Goal: Complete application form

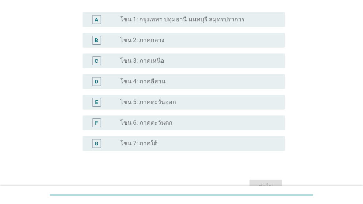
scroll to position [147, 0]
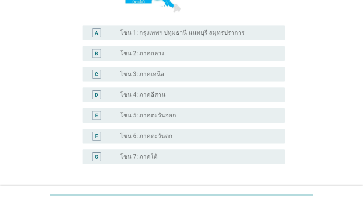
click at [171, 35] on label "โซน 1: กรุงเทพฯ ปทุมธานี นนทบุรี สมุทรปราการ" at bounding box center [182, 32] width 125 height 7
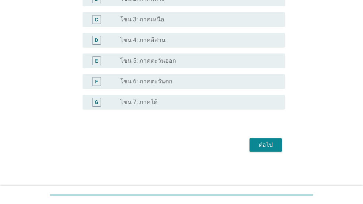
scroll to position [202, 0]
click at [254, 142] on button "ต่อไป" at bounding box center [265, 144] width 32 height 13
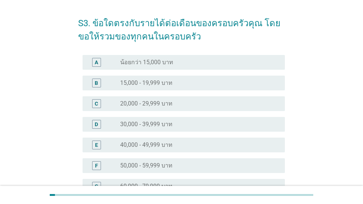
scroll to position [37, 0]
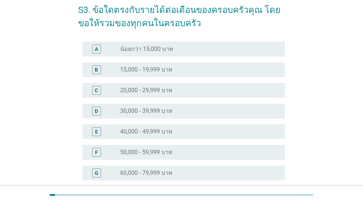
click at [149, 148] on div "radio_button_unchecked 50,000 - 59,999 บาท" at bounding box center [199, 152] width 159 height 9
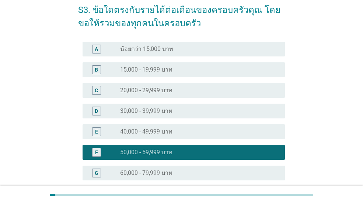
scroll to position [184, 0]
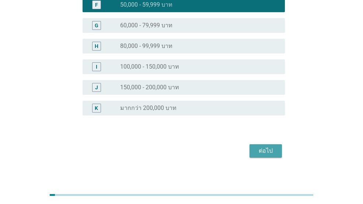
click at [259, 149] on div "ต่อไป" at bounding box center [265, 150] width 21 height 9
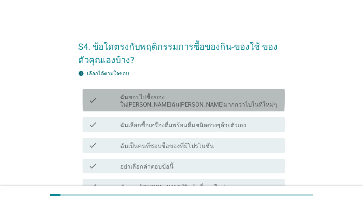
click at [224, 99] on label "ฉันชอบไปซื้อของใน[PERSON_NAME]ฉัน[PERSON_NAME]มากกว่าไปในที่ใหม่ๆ" at bounding box center [199, 101] width 159 height 15
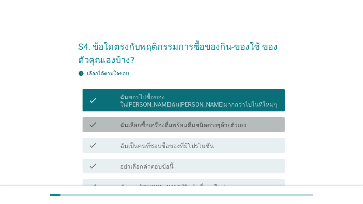
click at [225, 122] on label "ฉันเลือกซื้อเครื่องดื่มพร้อมดื่มชนิดต่างๆด้วยตัวเอง" at bounding box center [183, 125] width 126 height 7
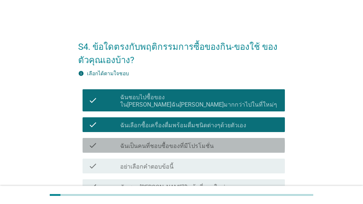
click at [222, 141] on div "check_box_outline_blank ฉันเป็นคนที่ชอบซื้อของที่มีโปรโมชั่น" at bounding box center [199, 145] width 159 height 9
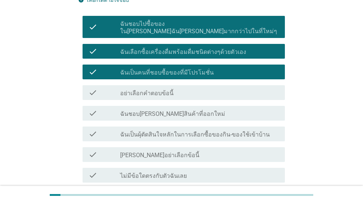
scroll to position [74, 0]
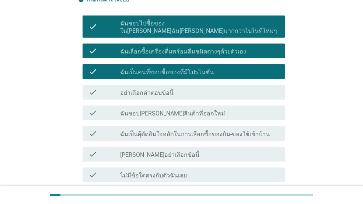
click at [212, 109] on div "check_box_outline_blank ฉันชอบ[PERSON_NAME]สินค้าที่ออกใหม่" at bounding box center [199, 112] width 159 height 9
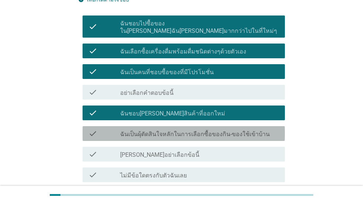
click at [207, 130] on label "ฉันเป็นผุ้ตัดสินใจหลักในการเลือกซื้อของกิน-ของใช้เข้าบ้าน" at bounding box center [195, 133] width 150 height 7
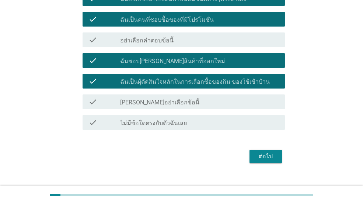
scroll to position [130, 0]
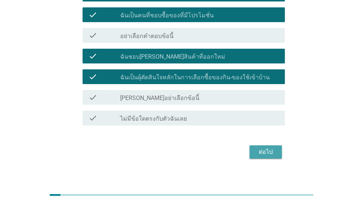
click at [264, 147] on div "ต่อไป" at bounding box center [265, 151] width 21 height 9
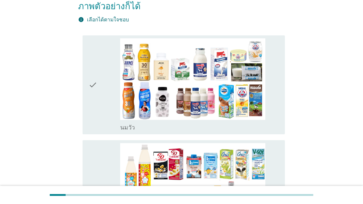
scroll to position [111, 0]
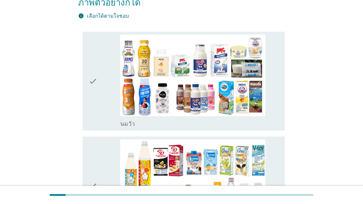
click at [109, 66] on div "check" at bounding box center [104, 81] width 32 height 93
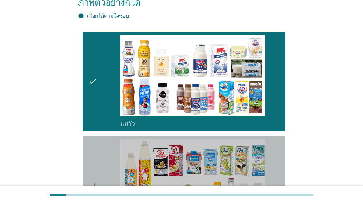
click at [97, 139] on icon "check" at bounding box center [92, 185] width 9 height 93
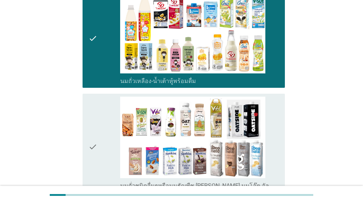
click at [102, 125] on div "check" at bounding box center [104, 147] width 32 height 100
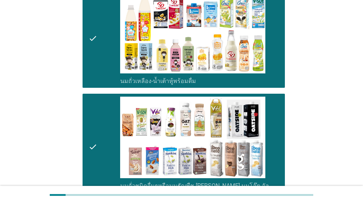
scroll to position [405, 0]
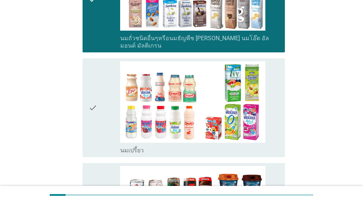
click at [100, 102] on div "check" at bounding box center [104, 107] width 32 height 93
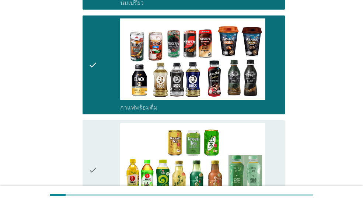
click at [97, 133] on icon "check" at bounding box center [92, 169] width 9 height 93
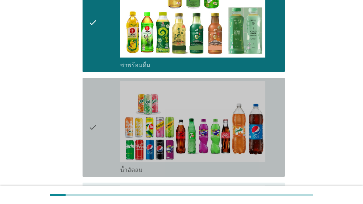
click at [98, 123] on div "check" at bounding box center [104, 127] width 32 height 93
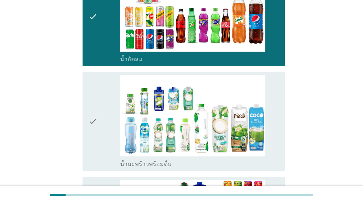
click at [98, 123] on div "check" at bounding box center [104, 121] width 32 height 93
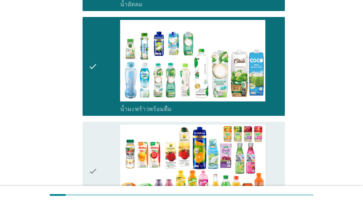
scroll to position [958, 0]
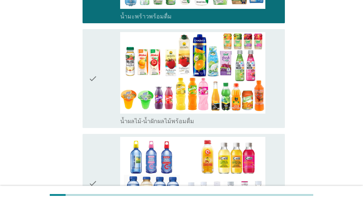
click at [91, 88] on icon "check" at bounding box center [92, 78] width 9 height 93
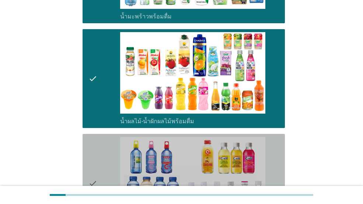
click at [93, 137] on icon "check" at bounding box center [92, 183] width 9 height 93
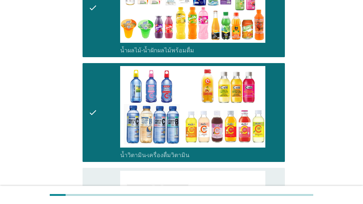
scroll to position [1106, 0]
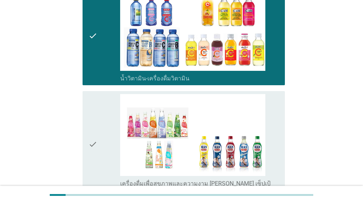
click at [95, 121] on icon "check" at bounding box center [92, 144] width 9 height 100
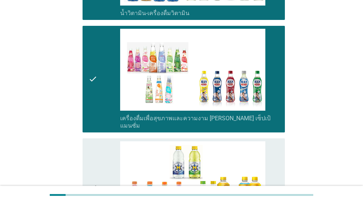
scroll to position [1290, 0]
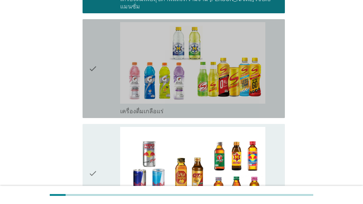
click at [100, 73] on div "check" at bounding box center [104, 68] width 32 height 93
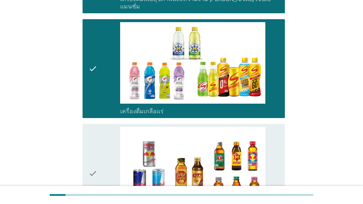
click at [97, 127] on icon "check" at bounding box center [92, 173] width 9 height 93
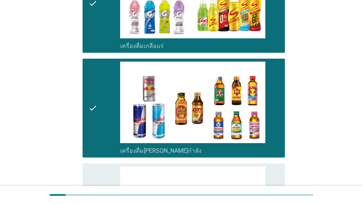
scroll to position [1437, 0]
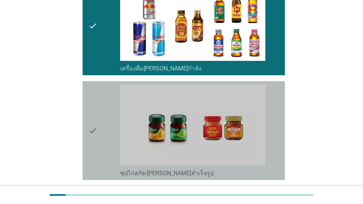
click at [97, 101] on icon "check" at bounding box center [92, 130] width 9 height 93
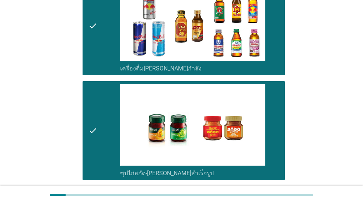
scroll to position [1492, 0]
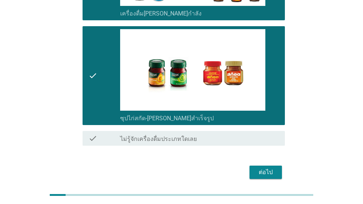
click at [274, 168] on div "ต่อไป" at bounding box center [265, 172] width 21 height 9
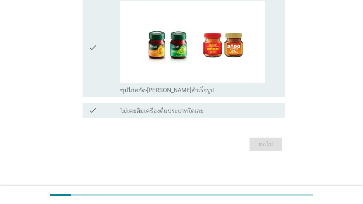
scroll to position [0, 0]
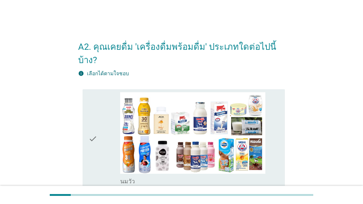
click at [99, 105] on div "check" at bounding box center [104, 138] width 32 height 93
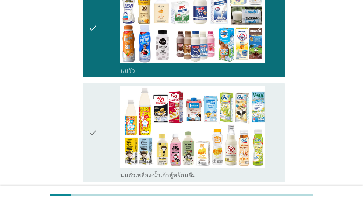
click at [100, 105] on div "check" at bounding box center [104, 132] width 32 height 93
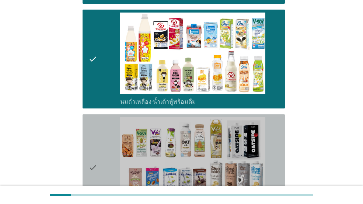
click at [107, 133] on div "check" at bounding box center [104, 167] width 32 height 100
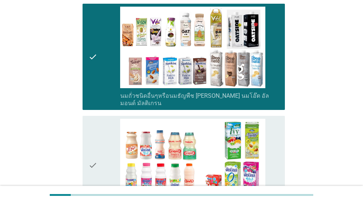
click at [105, 132] on div "check" at bounding box center [104, 165] width 32 height 93
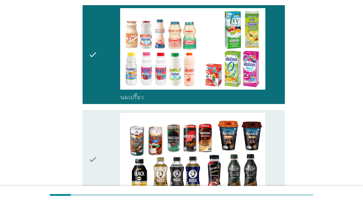
click at [105, 132] on div "check" at bounding box center [104, 159] width 32 height 93
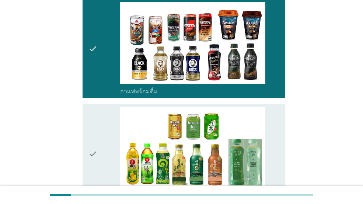
click at [105, 132] on div "check" at bounding box center [104, 153] width 32 height 93
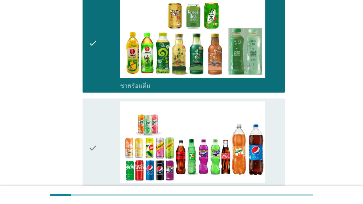
click at [104, 129] on div "check" at bounding box center [104, 147] width 32 height 93
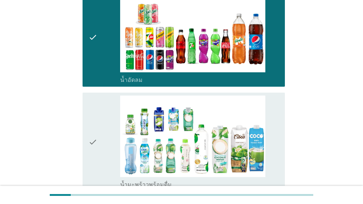
click at [99, 113] on div "check" at bounding box center [104, 141] width 32 height 93
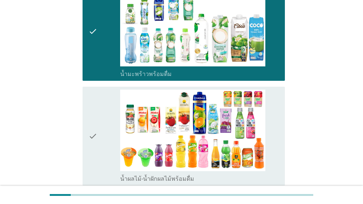
click at [98, 112] on div "check" at bounding box center [104, 136] width 32 height 93
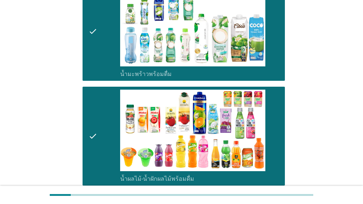
scroll to position [995, 0]
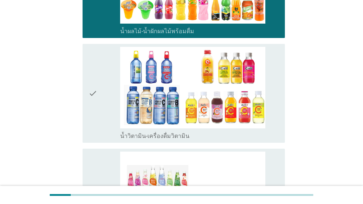
click at [101, 98] on div "check" at bounding box center [104, 93] width 32 height 93
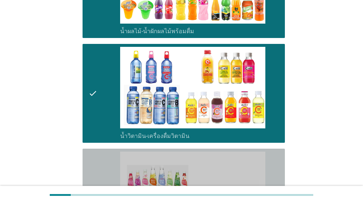
click at [101, 149] on div "check check_box_outline_blank เครื่องดื่มเพื่อสุขภาพและความงาม [PERSON_NAME] เซ…" at bounding box center [184, 202] width 202 height 106
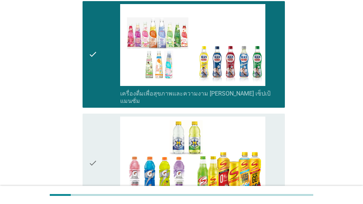
click at [101, 127] on div "check" at bounding box center [104, 162] width 32 height 93
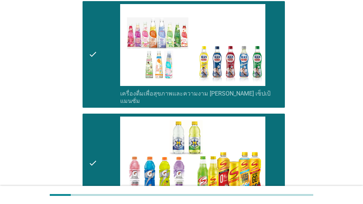
scroll to position [1290, 0]
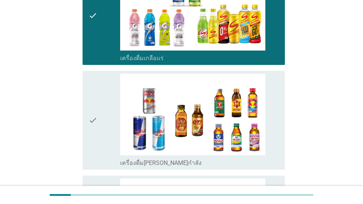
click at [101, 113] on div "check" at bounding box center [104, 120] width 32 height 93
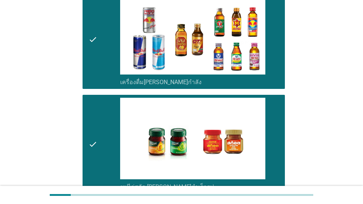
scroll to position [1437, 0]
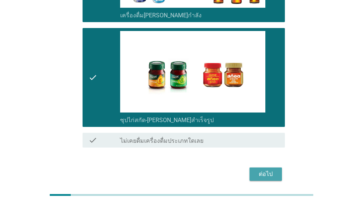
click at [256, 170] on div "ต่อไป" at bounding box center [265, 174] width 21 height 9
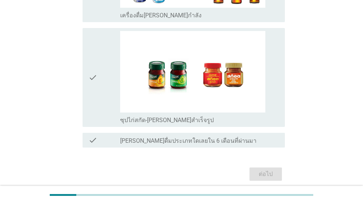
scroll to position [0, 0]
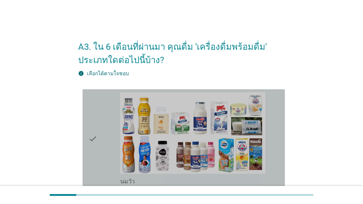
click at [92, 133] on icon "check" at bounding box center [92, 138] width 9 height 93
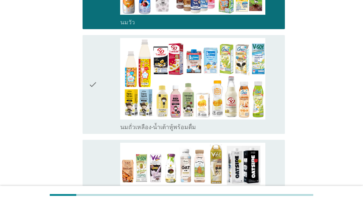
scroll to position [184, 0]
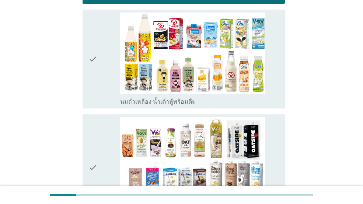
click at [79, 91] on div "check check_box_outline_blank นมถั่วเหลือง-น้ำเต้าหู้พร้อมดื่ม" at bounding box center [181, 59] width 207 height 105
click at [90, 93] on icon "check" at bounding box center [92, 59] width 9 height 93
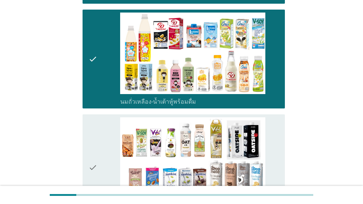
click at [92, 128] on icon "check" at bounding box center [92, 167] width 9 height 100
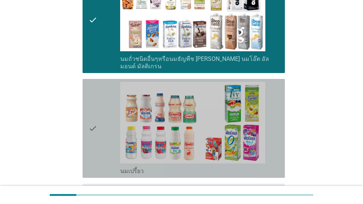
click at [93, 130] on icon "check" at bounding box center [92, 128] width 9 height 93
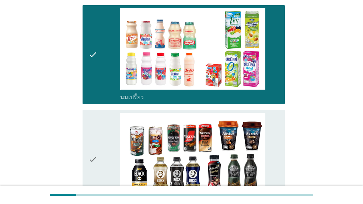
click at [95, 129] on icon "check" at bounding box center [92, 159] width 9 height 93
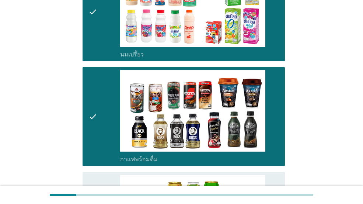
scroll to position [516, 0]
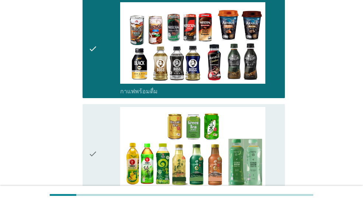
click at [95, 128] on icon "check" at bounding box center [92, 153] width 9 height 93
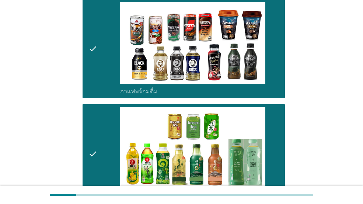
scroll to position [626, 0]
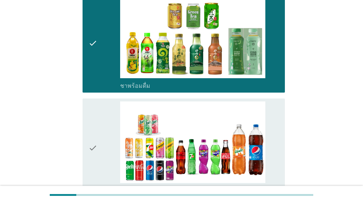
click at [95, 125] on icon "check" at bounding box center [92, 147] width 9 height 93
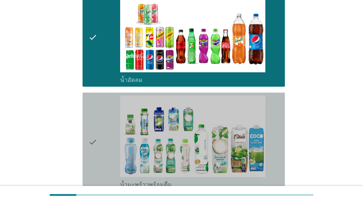
click at [95, 123] on icon "check" at bounding box center [92, 141] width 9 height 93
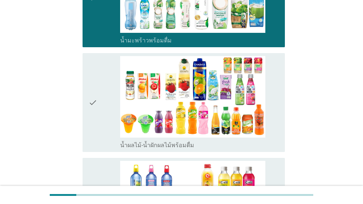
scroll to position [884, 0]
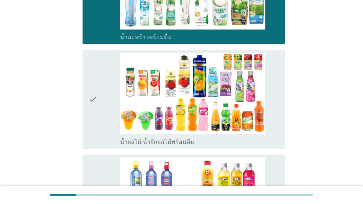
click at [95, 123] on icon "check" at bounding box center [92, 99] width 9 height 93
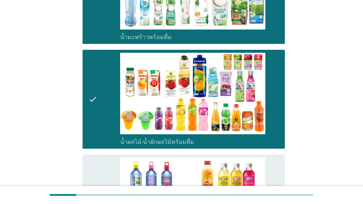
click at [96, 157] on icon "check" at bounding box center [92, 203] width 9 height 93
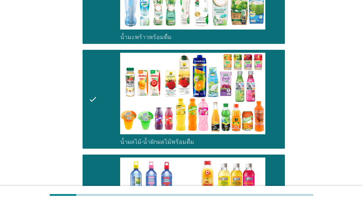
scroll to position [995, 0]
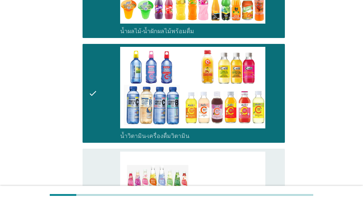
click at [98, 149] on div "check check_box_outline_blank เครื่องดื่มเพื่อสุขภาพและความงาม [PERSON_NAME] เซ…" at bounding box center [184, 202] width 202 height 106
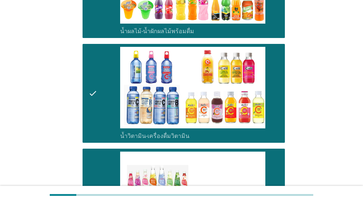
scroll to position [1142, 0]
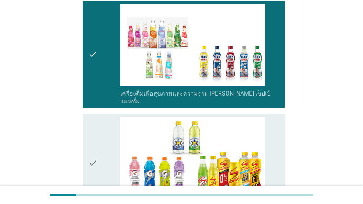
click at [99, 137] on div "check" at bounding box center [104, 162] width 32 height 93
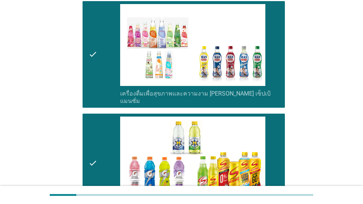
scroll to position [1290, 0]
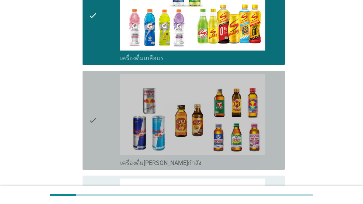
click at [100, 131] on div "check" at bounding box center [104, 120] width 32 height 93
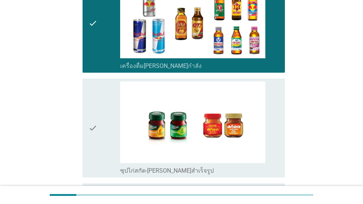
scroll to position [1437, 0]
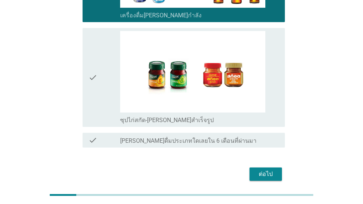
click at [97, 90] on icon "check" at bounding box center [92, 77] width 9 height 93
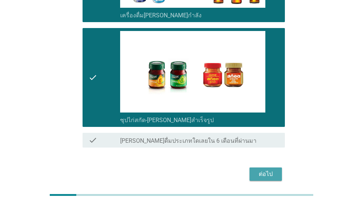
click at [264, 170] on div "ต่อไป" at bounding box center [265, 174] width 21 height 9
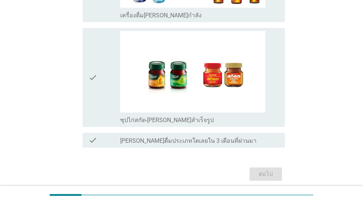
scroll to position [0, 0]
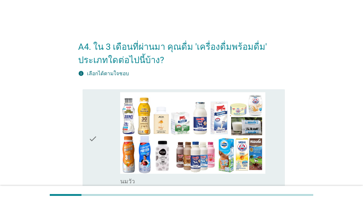
click at [99, 123] on div "check" at bounding box center [104, 138] width 32 height 93
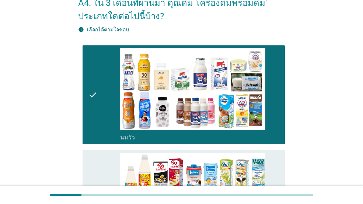
scroll to position [147, 0]
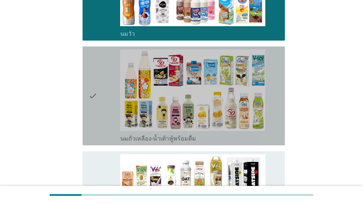
click at [99, 123] on div "check" at bounding box center [104, 95] width 32 height 93
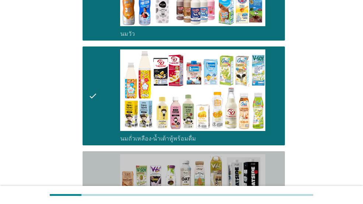
click at [92, 171] on icon "check" at bounding box center [92, 204] width 9 height 100
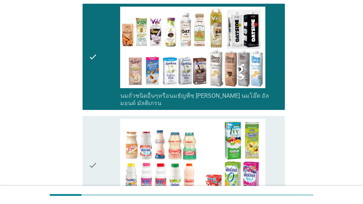
click at [95, 119] on icon "check" at bounding box center [92, 165] width 9 height 93
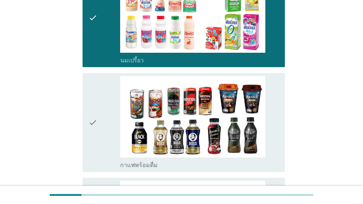
click at [94, 121] on icon "check" at bounding box center [92, 122] width 9 height 93
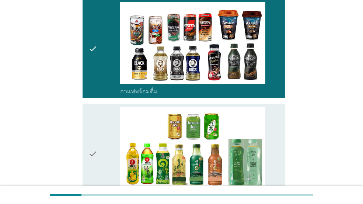
click at [96, 126] on icon "check" at bounding box center [92, 153] width 9 height 93
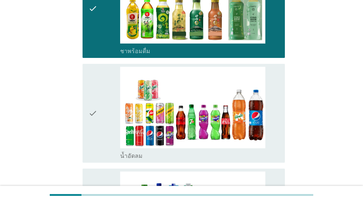
scroll to position [663, 0]
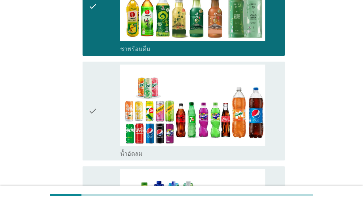
click at [96, 126] on icon "check" at bounding box center [92, 110] width 9 height 93
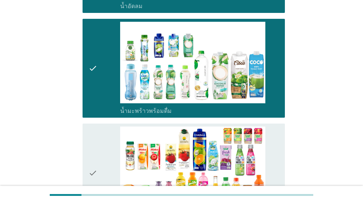
click at [100, 137] on div "check" at bounding box center [104, 172] width 32 height 93
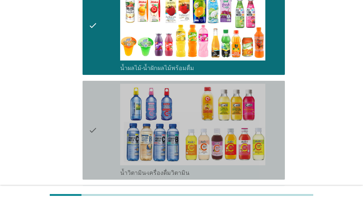
click at [100, 137] on div "check" at bounding box center [104, 130] width 32 height 93
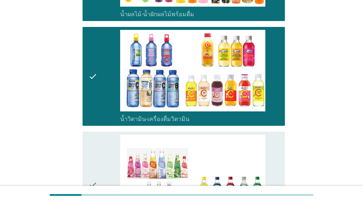
scroll to position [1106, 0]
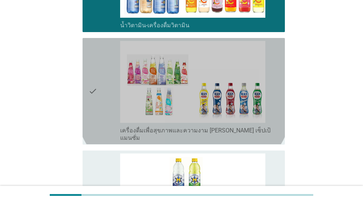
click at [100, 115] on div "check" at bounding box center [104, 91] width 32 height 100
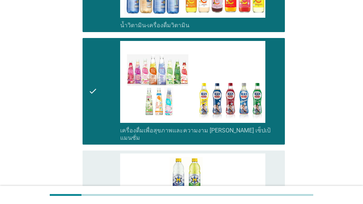
click at [100, 153] on div "check" at bounding box center [104, 199] width 32 height 93
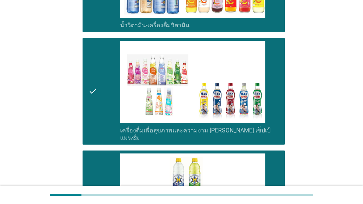
scroll to position [1253, 0]
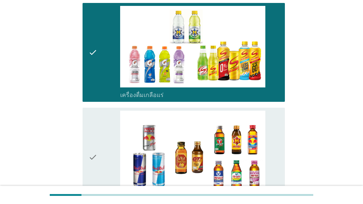
click at [100, 147] on div "check" at bounding box center [104, 157] width 32 height 93
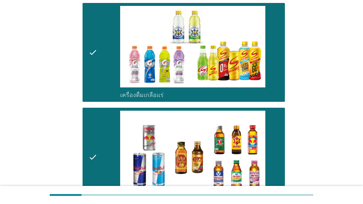
scroll to position [1400, 0]
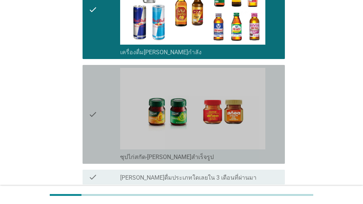
click at [99, 112] on div "check" at bounding box center [104, 114] width 32 height 93
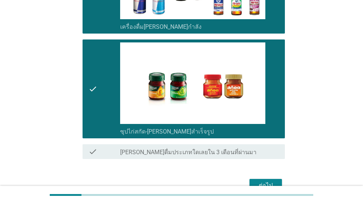
scroll to position [1452, 0]
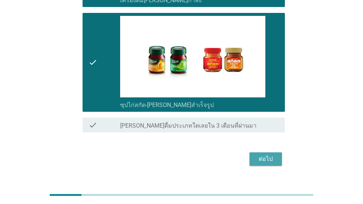
click at [266, 154] on div "ต่อไป" at bounding box center [265, 158] width 21 height 9
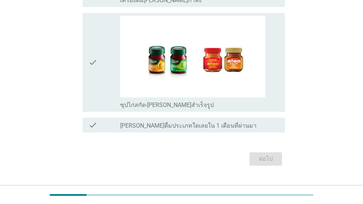
scroll to position [0, 0]
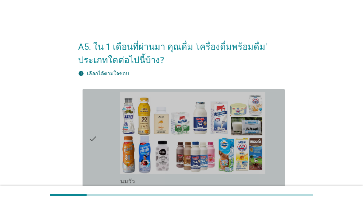
click at [101, 129] on div "check" at bounding box center [104, 138] width 32 height 93
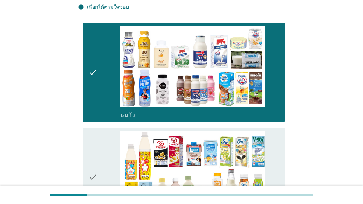
scroll to position [147, 0]
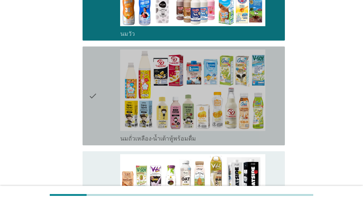
click at [99, 126] on div "check" at bounding box center [104, 95] width 32 height 93
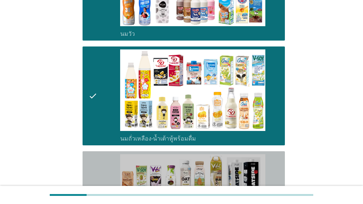
click at [96, 163] on icon "check" at bounding box center [92, 204] width 9 height 100
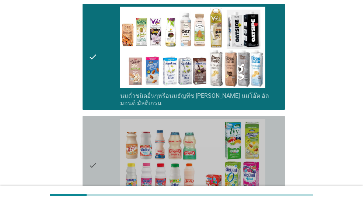
click at [96, 148] on icon "check" at bounding box center [92, 165] width 9 height 93
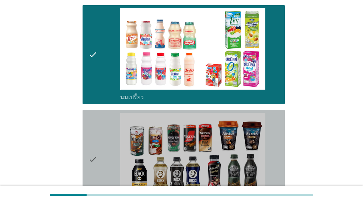
click at [97, 142] on icon "check" at bounding box center [92, 159] width 9 height 93
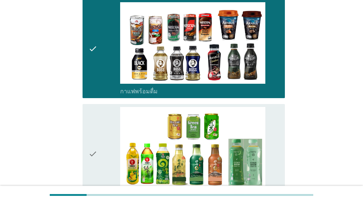
click at [97, 136] on icon "check" at bounding box center [92, 153] width 9 height 93
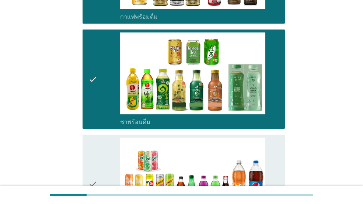
scroll to position [663, 0]
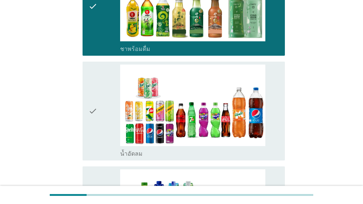
click at [94, 132] on icon "check" at bounding box center [92, 110] width 9 height 93
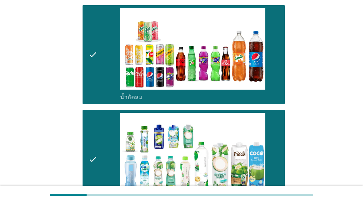
scroll to position [774, 0]
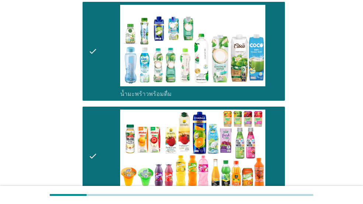
scroll to position [884, 0]
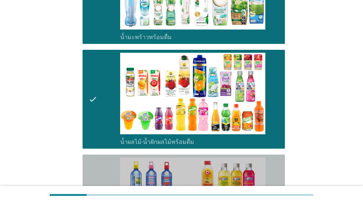
click at [88, 168] on div "check check_box_outline_blank น้ำวิตามิน-เครื่องดื่มวิตามิน" at bounding box center [184, 203] width 202 height 99
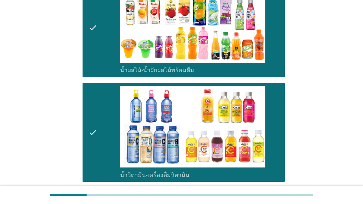
scroll to position [1032, 0]
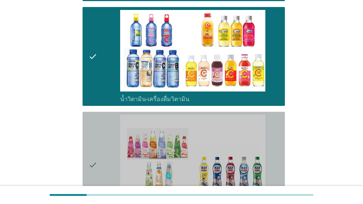
click at [93, 158] on icon "check" at bounding box center [92, 165] width 9 height 100
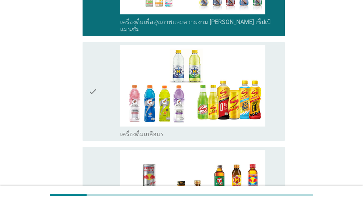
scroll to position [1216, 0]
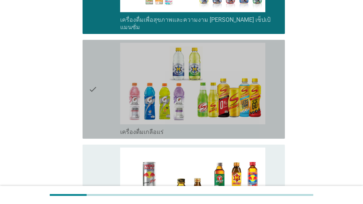
click at [102, 112] on div "check" at bounding box center [104, 89] width 32 height 93
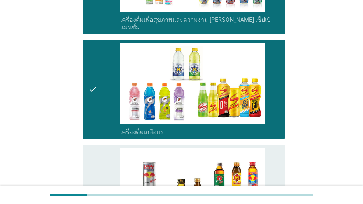
click at [92, 154] on icon "check" at bounding box center [92, 193] width 9 height 93
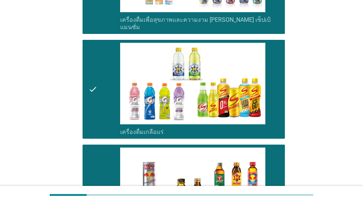
scroll to position [1363, 0]
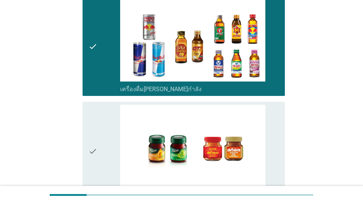
click at [103, 137] on div "check" at bounding box center [104, 151] width 32 height 93
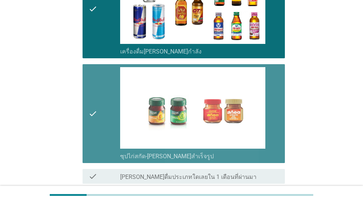
scroll to position [1452, 0]
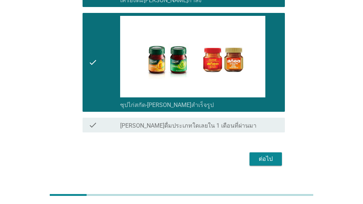
click at [261, 154] on div "ต่อไป" at bounding box center [265, 158] width 21 height 9
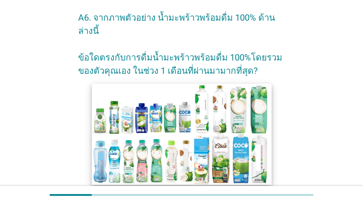
scroll to position [0, 0]
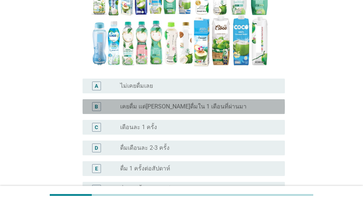
click at [157, 103] on label "เคยดื่ม แต่[PERSON_NAME]ดื่มใน 1 เดือนที่ผ่านมา" at bounding box center [183, 106] width 126 height 7
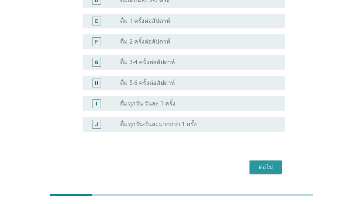
drag, startPoint x: 263, startPoint y: 155, endPoint x: 134, endPoint y: 139, distance: 129.9
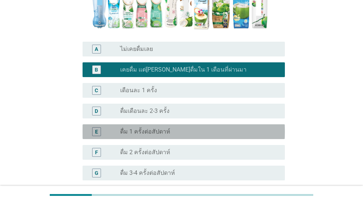
click at [100, 127] on div "E" at bounding box center [96, 131] width 9 height 9
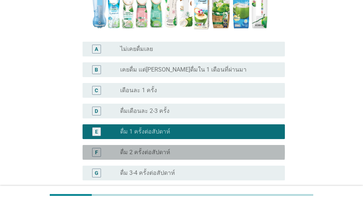
click at [101, 148] on div "F" at bounding box center [96, 152] width 16 height 9
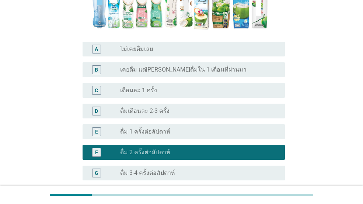
click at [131, 128] on label "ดื่ม 1 ครั้งต่อสัปดาห์" at bounding box center [145, 131] width 50 height 7
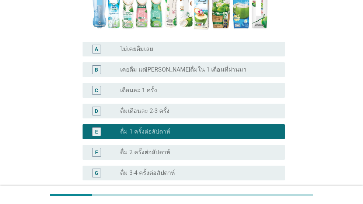
click at [210, 148] on div "radio_button_unchecked ดื่ม 2 ครั้งต่อสัปดาห์" at bounding box center [199, 152] width 159 height 9
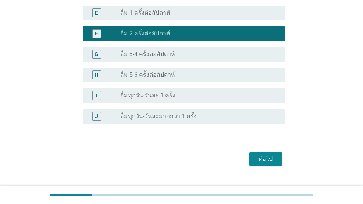
scroll to position [304, 0]
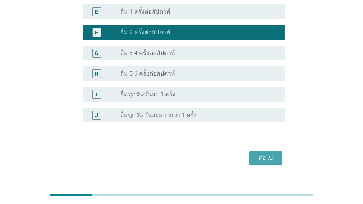
click at [260, 153] on div "ต่อไป" at bounding box center [265, 157] width 21 height 9
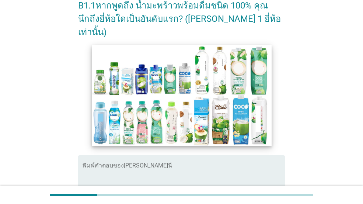
scroll to position [200, 0]
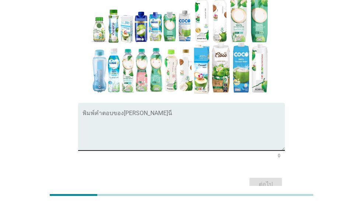
click at [137, 112] on textarea "พิมพ์คำตอบของคุณ ที่นี่" at bounding box center [184, 131] width 202 height 39
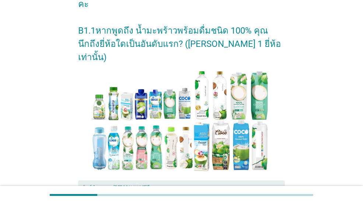
scroll to position [163, 0]
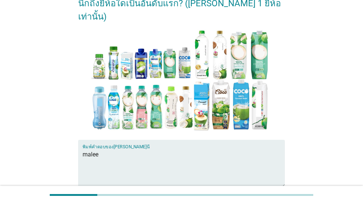
type textarea "malee"
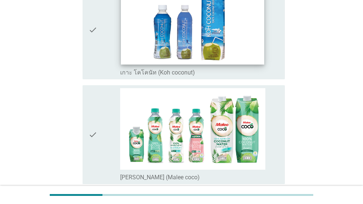
scroll to position [295, 0]
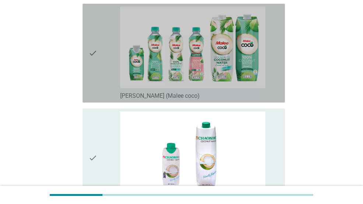
click at [98, 75] on div "check" at bounding box center [104, 53] width 32 height 93
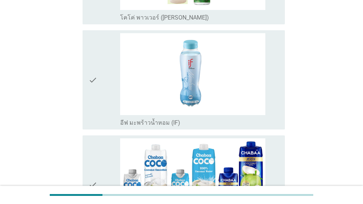
scroll to position [626, 0]
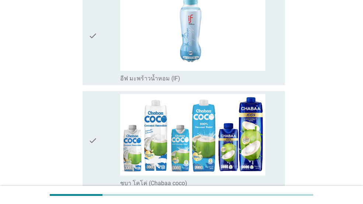
click at [96, 47] on icon "check" at bounding box center [92, 35] width 9 height 93
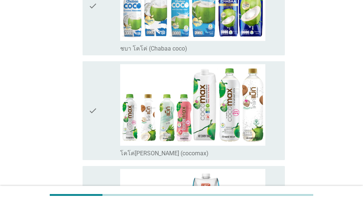
scroll to position [774, 0]
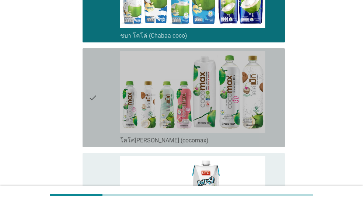
click at [99, 97] on div "check" at bounding box center [104, 97] width 32 height 93
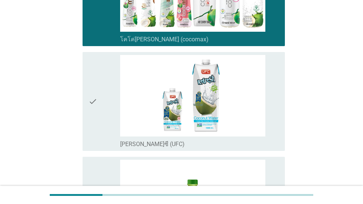
scroll to position [884, 0]
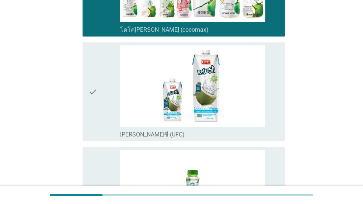
click at [98, 97] on div "check" at bounding box center [104, 91] width 32 height 93
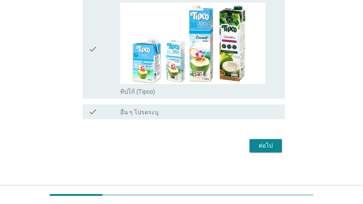
scroll to position [1347, 0]
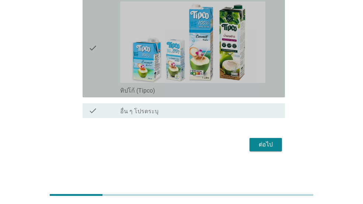
click at [96, 72] on icon "check" at bounding box center [92, 47] width 9 height 93
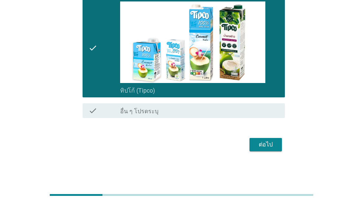
click at [259, 142] on div "ต่อไป" at bounding box center [265, 144] width 21 height 9
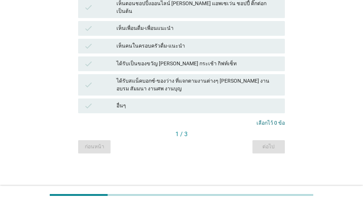
scroll to position [0, 0]
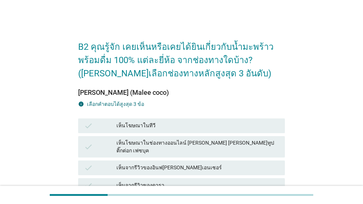
click at [166, 129] on div "เห็นโฆษณาในทีวี" at bounding box center [197, 125] width 163 height 9
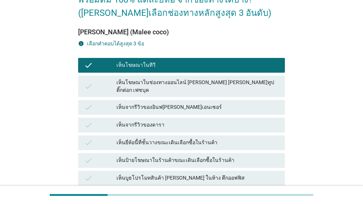
scroll to position [74, 0]
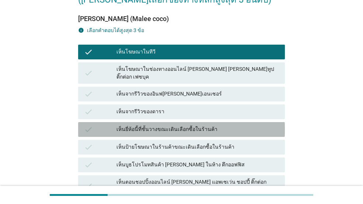
click at [221, 125] on div "เห็นยี่ห้อนี้ที่ชั้นวางขณะเดินเลือกซื้อในร้านค้า" at bounding box center [197, 129] width 163 height 9
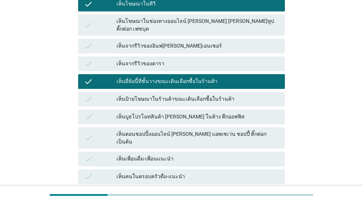
scroll to position [111, 0]
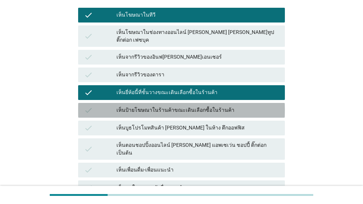
click at [205, 106] on div "เห็นป้ายโฆษณาในร้านค้าขณะเดินเลือกซื้อในร้านค้า" at bounding box center [197, 110] width 163 height 9
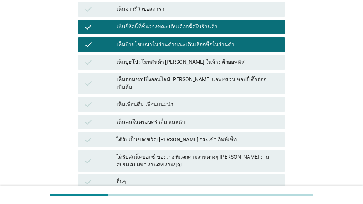
scroll to position [239, 0]
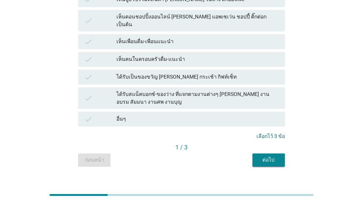
click at [260, 156] on div "ต่อไป" at bounding box center [268, 160] width 21 height 8
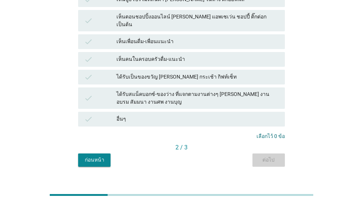
scroll to position [0, 0]
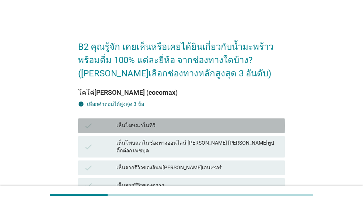
click at [190, 128] on div "เห็นโฆษณาในทีวี" at bounding box center [197, 125] width 163 height 9
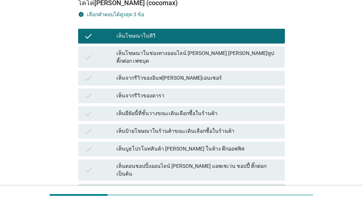
scroll to position [111, 0]
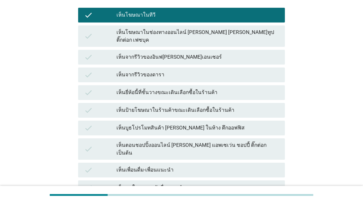
click at [189, 91] on div "check เห็นยี่ห้อนี้ที่ชั้นวางขณะเดินเลือกซื้อในร้านค้า" at bounding box center [181, 92] width 207 height 15
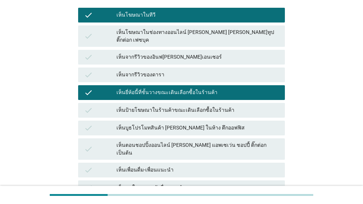
click at [193, 106] on div "เห็นป้ายโฆษณาในร้านค้าขณะเดินเลือกซื้อในร้านค้า" at bounding box center [197, 110] width 163 height 9
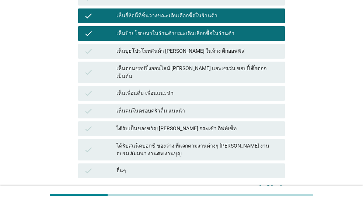
scroll to position [221, 0]
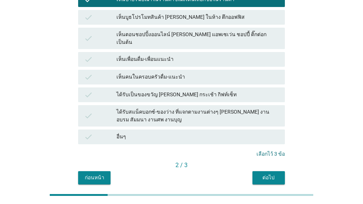
click at [269, 171] on button "ต่อไป" at bounding box center [268, 177] width 32 height 13
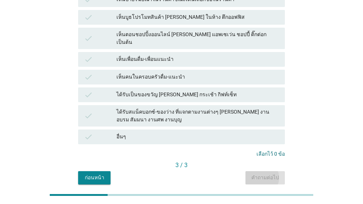
scroll to position [0, 0]
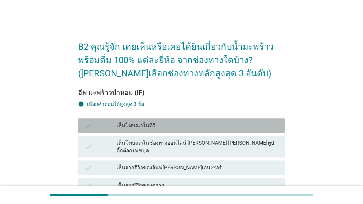
click at [215, 127] on div "เห็นโฆษณาในทีวี" at bounding box center [197, 125] width 163 height 9
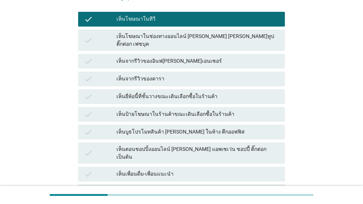
scroll to position [111, 0]
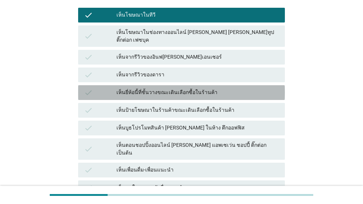
click at [207, 91] on div "check เห็นยี่ห้อนี้ที่ชั้นวางขณะเดินเลือกซื้อในร้านค้า" at bounding box center [181, 92] width 207 height 15
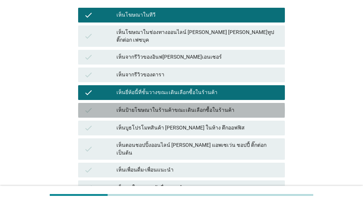
click at [205, 107] on div "เห็นป้ายโฆษณาในร้านค้าขณะเดินเลือกซื้อในร้านค้า" at bounding box center [197, 110] width 163 height 9
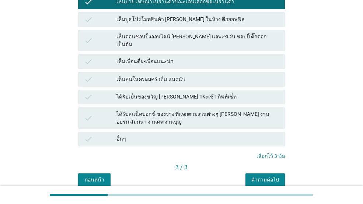
scroll to position [221, 0]
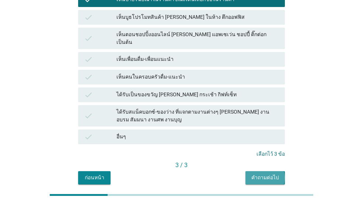
click at [260, 174] on div "คำถามต่อไป" at bounding box center [265, 178] width 28 height 8
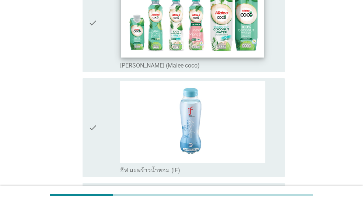
scroll to position [111, 0]
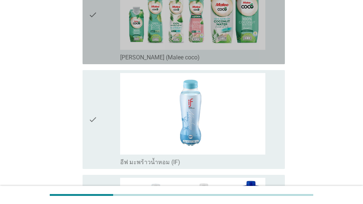
click at [95, 35] on icon "check" at bounding box center [92, 14] width 9 height 93
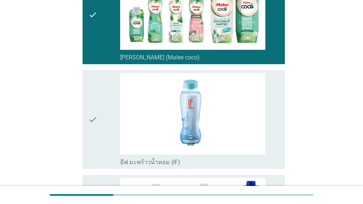
click at [92, 111] on icon "check" at bounding box center [92, 119] width 9 height 93
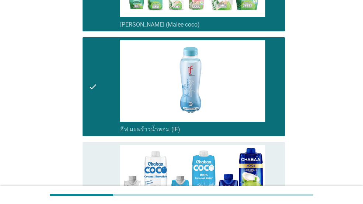
scroll to position [221, 0]
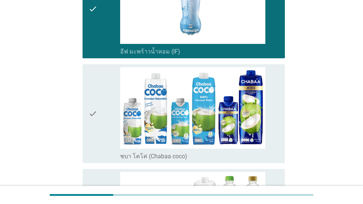
click at [95, 106] on icon "check" at bounding box center [92, 113] width 9 height 93
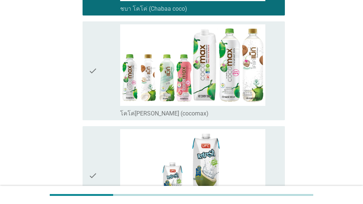
click at [93, 95] on icon "check" at bounding box center [92, 70] width 9 height 93
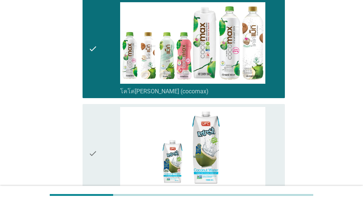
scroll to position [479, 0]
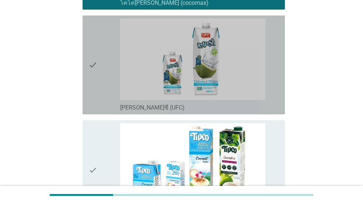
click at [95, 84] on icon "check" at bounding box center [92, 64] width 9 height 93
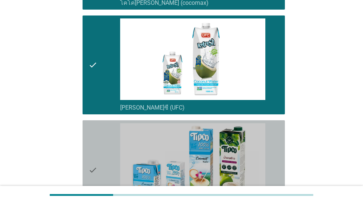
click at [96, 144] on icon "check" at bounding box center [92, 169] width 9 height 93
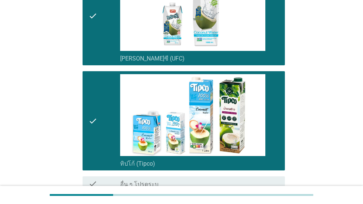
scroll to position [601, 0]
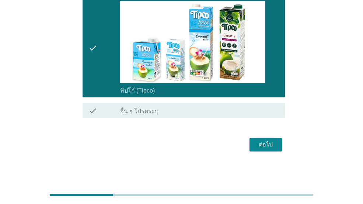
click at [270, 140] on div "ต่อไป" at bounding box center [265, 144] width 21 height 9
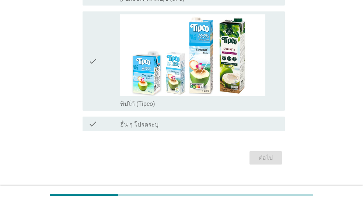
scroll to position [0, 0]
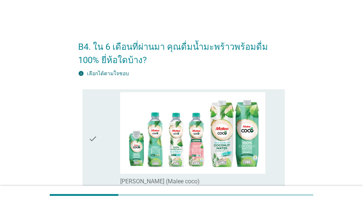
click at [96, 126] on icon "check" at bounding box center [92, 138] width 9 height 93
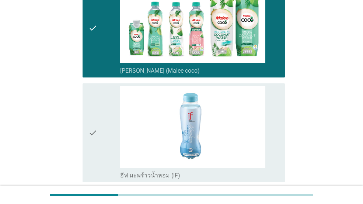
click at [104, 124] on div "check" at bounding box center [104, 132] width 32 height 93
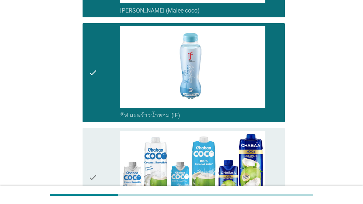
scroll to position [258, 0]
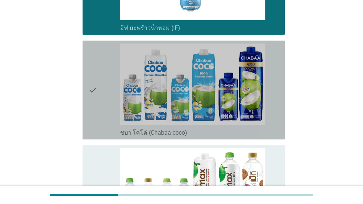
click at [104, 122] on div "check" at bounding box center [104, 89] width 32 height 93
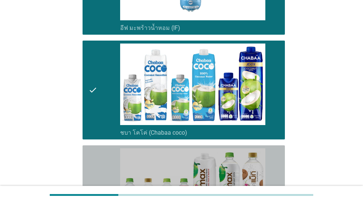
click at [99, 162] on div "check" at bounding box center [104, 194] width 32 height 93
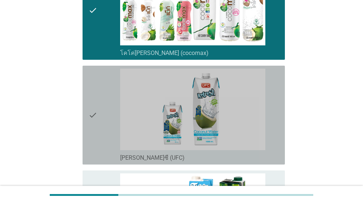
click at [105, 127] on div "check" at bounding box center [104, 115] width 32 height 93
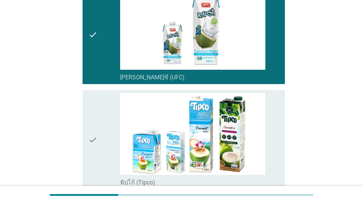
scroll to position [590, 0]
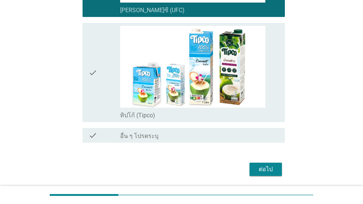
click at [105, 101] on div "check" at bounding box center [104, 72] width 32 height 93
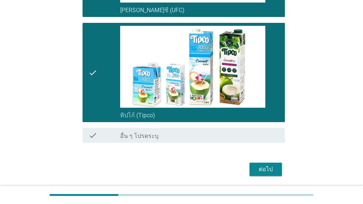
click at [270, 167] on div "ต่อไป" at bounding box center [265, 169] width 21 height 9
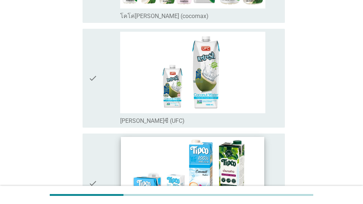
scroll to position [0, 0]
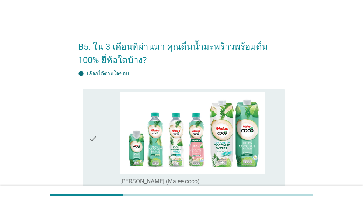
click at [283, 138] on div "check check_box_outline_blank [PERSON_NAME] (Malee coco)" at bounding box center [184, 138] width 202 height 99
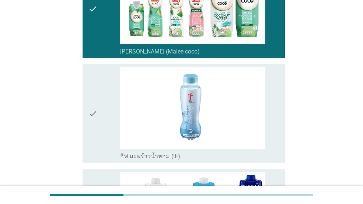
scroll to position [147, 0]
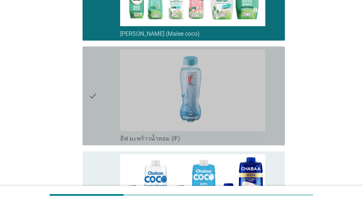
click at [283, 138] on div "check check_box_outline_blank อีฟ มะพร้าวน้ำหอม (IF)" at bounding box center [184, 95] width 202 height 99
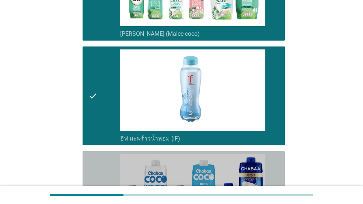
click at [276, 163] on div "check_box_outline_blank ชบา โคโค่ (Chabaa coco)" at bounding box center [199, 200] width 159 height 93
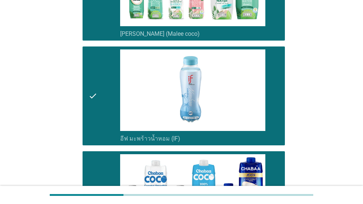
scroll to position [332, 0]
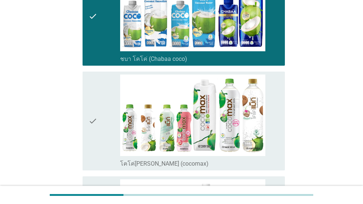
click at [279, 150] on div "check check_box_outline_blank โคโค่[PERSON_NAME] (cocomax)" at bounding box center [184, 120] width 202 height 99
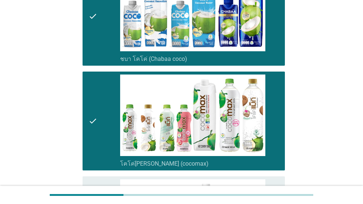
scroll to position [516, 0]
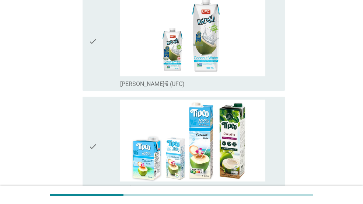
click at [274, 87] on div "check_box_outline_blank [PERSON_NAME]ซี (UFC)" at bounding box center [199, 83] width 159 height 9
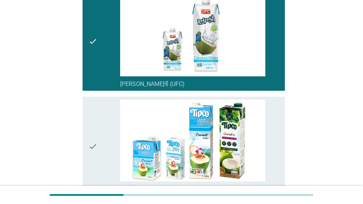
click at [273, 117] on div "check_box_outline_blank ทิปโก้ (Tipco)" at bounding box center [199, 145] width 159 height 93
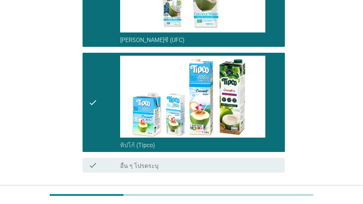
scroll to position [614, 0]
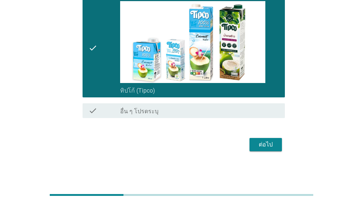
click at [280, 143] on button "ต่อไป" at bounding box center [265, 144] width 32 height 13
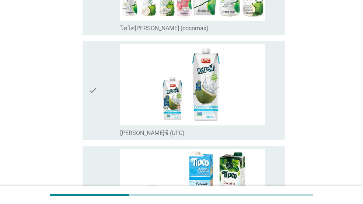
scroll to position [0, 0]
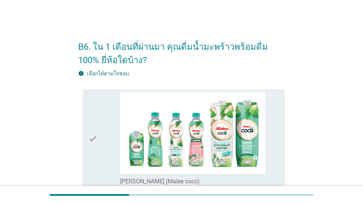
click at [279, 126] on div "check check_box_outline_blank [PERSON_NAME] (Malee coco)" at bounding box center [184, 138] width 202 height 99
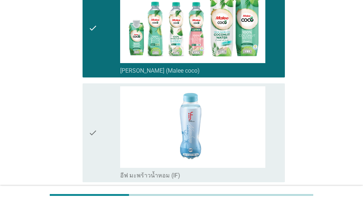
click at [279, 131] on div "check check_box_outline_blank อีฟ มะพร้าวน้ำหอม (IF)" at bounding box center [184, 132] width 202 height 99
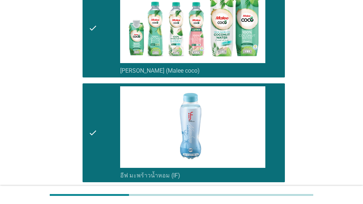
scroll to position [258, 0]
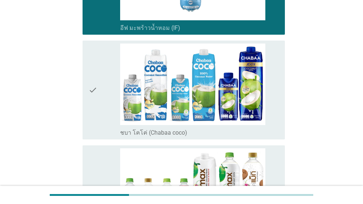
click at [278, 124] on div "check_box_outline_blank ชบา โคโค่ (Chabaa coco)" at bounding box center [199, 89] width 159 height 93
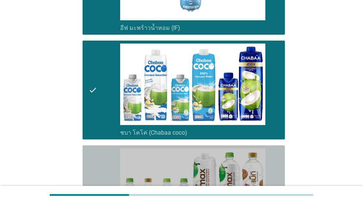
click at [277, 156] on div "check_box_outline_blank โคโค่[PERSON_NAME] (cocomax)" at bounding box center [199, 194] width 159 height 93
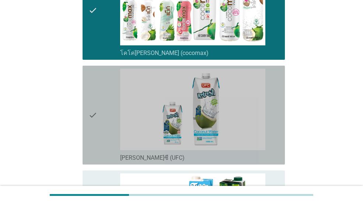
click at [279, 142] on div "check_box_outline_blank [PERSON_NAME]ซี (UFC)" at bounding box center [199, 115] width 159 height 93
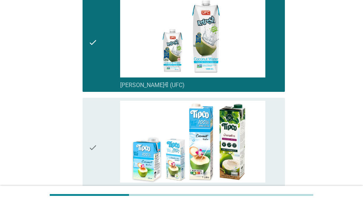
scroll to position [590, 0]
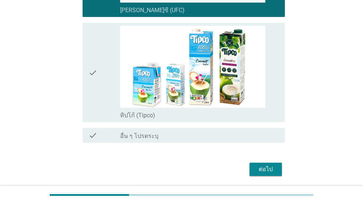
click at [278, 106] on div "check_box_outline_blank ทิปโก้ (Tipco)" at bounding box center [199, 72] width 159 height 93
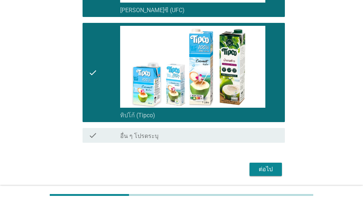
click at [269, 167] on div "ต่อไป" at bounding box center [265, 169] width 21 height 9
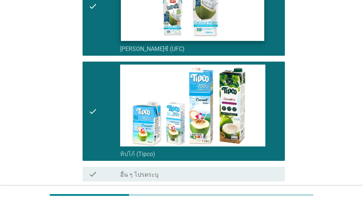
scroll to position [442, 0]
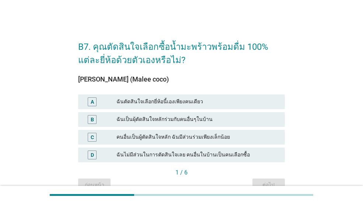
click at [165, 102] on div "ฉันตัดสินใจเลือกยี่ห้อนี้เองเพียงคนเดียว" at bounding box center [197, 101] width 163 height 9
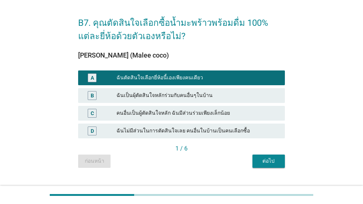
scroll to position [37, 0]
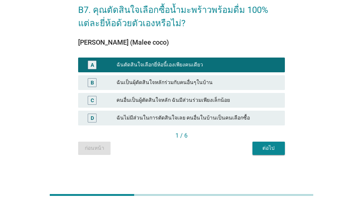
click at [279, 150] on button "ต่อไป" at bounding box center [268, 148] width 32 height 13
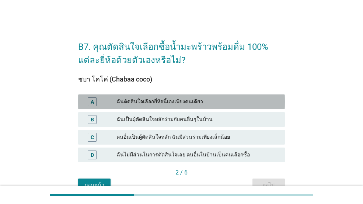
click at [188, 105] on div "ฉันตัดสินใจเลือกยี่ห้อนี้เองเพียงคนเดียว" at bounding box center [197, 101] width 163 height 9
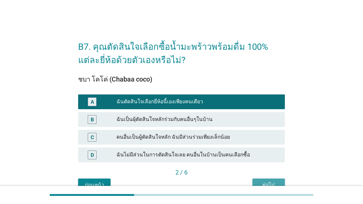
click at [272, 184] on div "ต่อไป" at bounding box center [268, 185] width 21 height 8
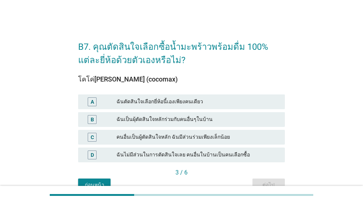
click at [187, 102] on div "ฉันตัดสินใจเลือกยี่ห้อนี้เองเพียงคนเดียว" at bounding box center [197, 101] width 163 height 9
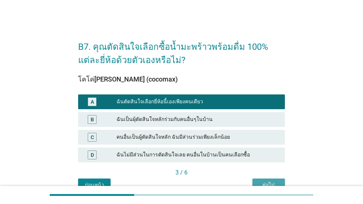
click at [255, 181] on button "ต่อไป" at bounding box center [268, 184] width 32 height 13
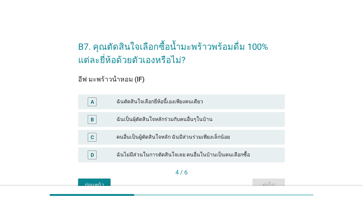
click at [211, 106] on div "ฉันตัดสินใจเลือกยี่ห้อนี้เองเพียงคนเดียว" at bounding box center [197, 101] width 163 height 9
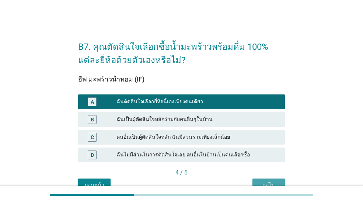
click at [266, 183] on div "ต่อไป" at bounding box center [268, 185] width 21 height 8
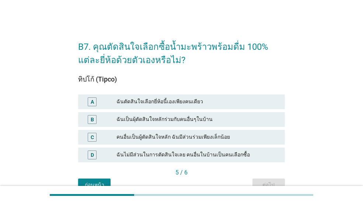
click at [229, 102] on div "ฉันตัดสินใจเลือกยี่ห้อนี้เองเพียงคนเดียว" at bounding box center [197, 101] width 163 height 9
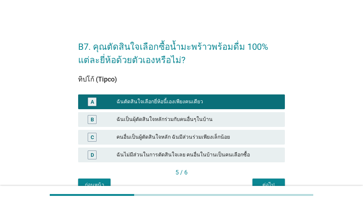
click at [268, 183] on div "ต่อไป" at bounding box center [268, 185] width 21 height 8
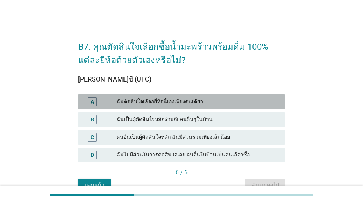
click at [231, 101] on div "ฉันตัดสินใจเลือกยี่ห้อนี้เองเพียงคนเดียว" at bounding box center [197, 101] width 163 height 9
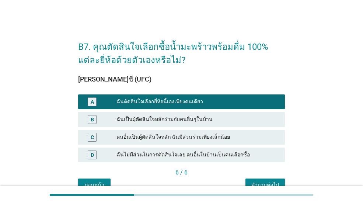
click at [261, 184] on div "คำถามต่อไป" at bounding box center [265, 185] width 28 height 8
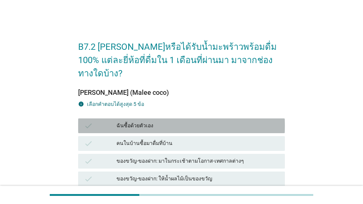
click at [214, 121] on div "ฉันซื้อด้วยตัวเอง" at bounding box center [197, 125] width 163 height 9
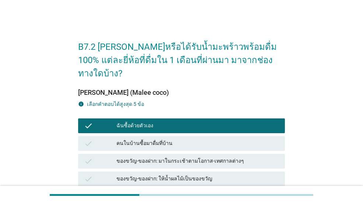
click at [209, 152] on div "check ของขวัญ-ของฝาก: มาในกระเช้าตามโอกาส-เทศกาลต่างๆ" at bounding box center [182, 161] width 210 height 18
click at [202, 139] on div "คนในบ้านซื้อมาดื่มที่บ้าน" at bounding box center [197, 143] width 163 height 9
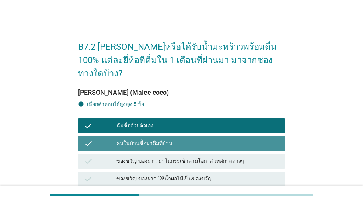
click at [200, 139] on div "คนในบ้านซื้อมาดื่มที่บ้าน" at bounding box center [197, 143] width 163 height 9
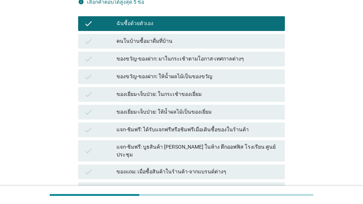
scroll to position [111, 0]
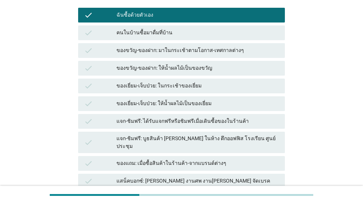
click at [185, 28] on div "คนในบ้านซื้อมาดื่มที่บ้าน" at bounding box center [197, 32] width 163 height 9
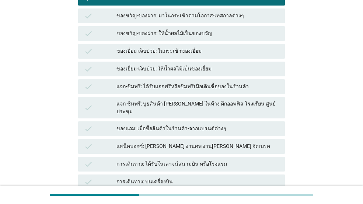
scroll to position [108, 0]
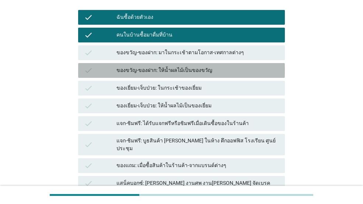
click at [214, 66] on div "ของขวัญ-ของฝาก: ให้น้ำผลไม้เป็นของขวัญ" at bounding box center [197, 70] width 163 height 9
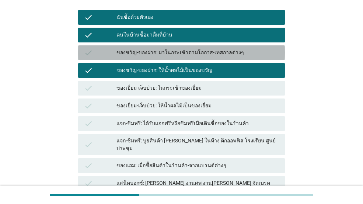
click at [215, 45] on div "check ของขวัญ-ของฝาก: มาในกระเช้าตามโอกาส-เทศกาลต่างๆ" at bounding box center [181, 52] width 207 height 15
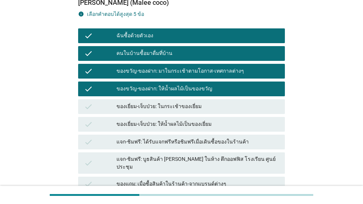
scroll to position [71, 0]
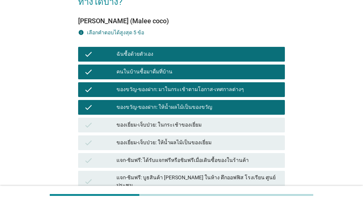
click at [209, 138] on div "ของเยี่ยม-เจ็บป่วย: ให้น้ำผลไม้เป็นของเยี่ยม" at bounding box center [197, 142] width 163 height 9
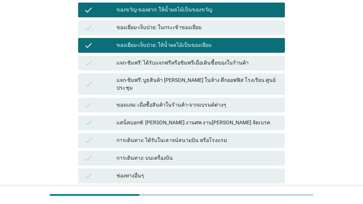
scroll to position [182, 0]
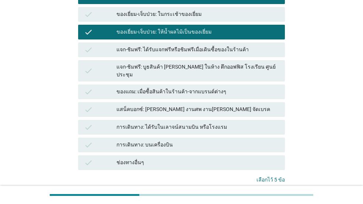
click at [267, 199] on div "ต่อไป" at bounding box center [268, 203] width 21 height 8
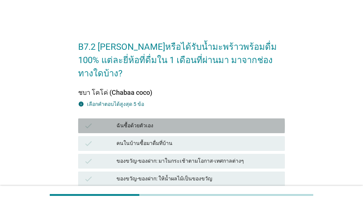
click at [224, 121] on div "ฉันซื้อด้วยตัวเอง" at bounding box center [197, 125] width 163 height 9
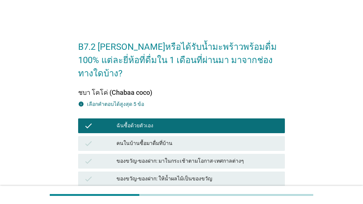
click at [214, 138] on div "check คนในบ้านซื้อมาดื่มที่บ้าน" at bounding box center [182, 144] width 210 height 18
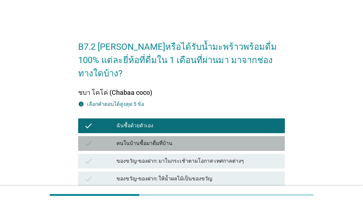
drag, startPoint x: 203, startPoint y: 125, endPoint x: 203, endPoint y: 132, distance: 6.6
click at [203, 136] on div "check คนในบ้านซื้อมาดื่มที่บ้าน" at bounding box center [181, 143] width 207 height 15
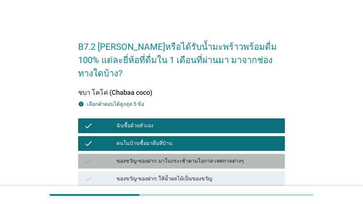
click at [201, 157] on div "ของขวัญ-ของฝาก: มาในกระเช้าตามโอกาส-เทศกาลต่างๆ" at bounding box center [197, 161] width 163 height 9
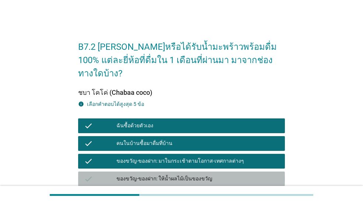
click at [200, 174] on div "ของขวัญ-ของฝาก: ให้น้ำผลไม้เป็นของขวัญ" at bounding box center [197, 178] width 163 height 9
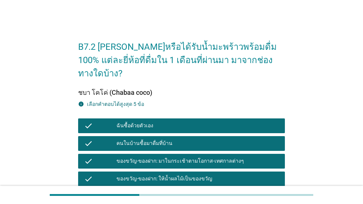
click at [198, 189] on div "check ของเยี่ยม-เจ็บป่วย: ในกระเช้าของเยี่ยม" at bounding box center [181, 196] width 207 height 15
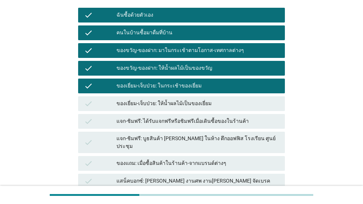
scroll to position [219, 0]
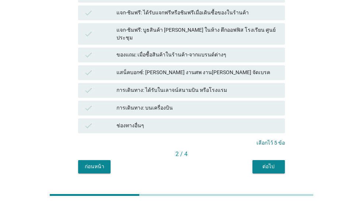
click at [261, 163] on div "ต่อไป" at bounding box center [268, 167] width 21 height 8
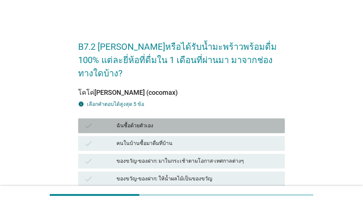
click at [239, 121] on div "ฉันซื้อด้วยตัวเอง" at bounding box center [197, 125] width 163 height 9
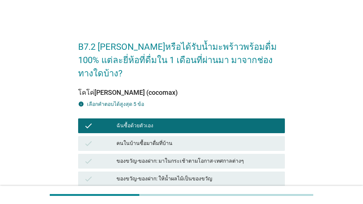
click at [231, 157] on div "ของขวัญ-ของฝาก: มาในกระเช้าตามโอกาส-เทศกาลต่างๆ" at bounding box center [197, 161] width 163 height 9
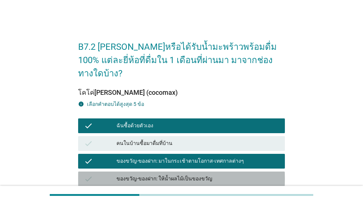
click at [228, 171] on div "check ของขวัญ-ของฝาก: ให้น้ำผลไม้เป็นของขวัญ" at bounding box center [181, 178] width 207 height 15
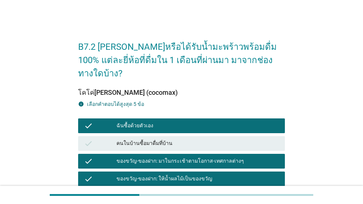
click at [232, 139] on div "คนในบ้านซื้อมาดื่มที่บ้าน" at bounding box center [197, 143] width 163 height 9
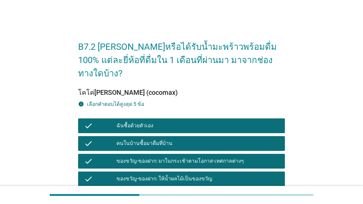
click at [227, 189] on div "check ของเยี่ยม-เจ็บป่วย: ในกระเช้าของเยี่ยม" at bounding box center [181, 196] width 207 height 15
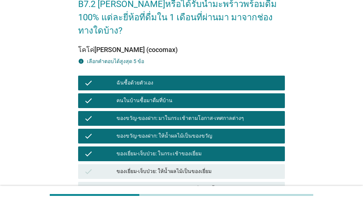
scroll to position [111, 0]
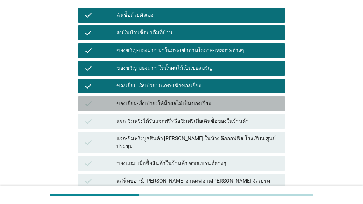
click at [224, 99] on div "ของเยี่ยม-เจ็บป่วย: ให้น้ำผลไม้เป็นของเยี่ยม" at bounding box center [197, 103] width 163 height 9
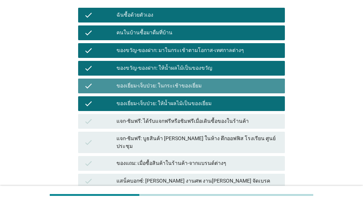
click at [221, 81] on div "ของเยี่ยม-เจ็บป่วย: ในกระเช้าของเยี่ยม" at bounding box center [197, 85] width 163 height 9
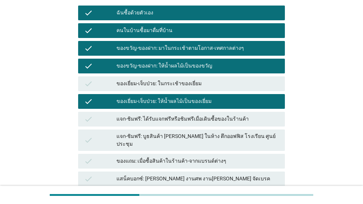
scroll to position [219, 0]
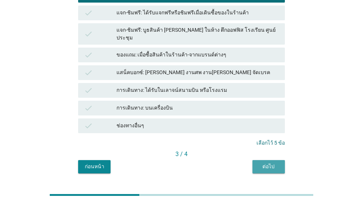
click at [263, 163] on div "ต่อไป" at bounding box center [268, 167] width 21 height 8
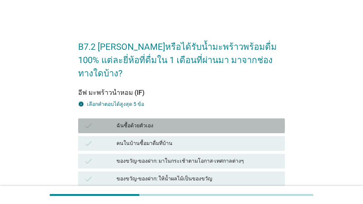
click at [208, 118] on div "check ฉันซื้อด้วยตัวเอง" at bounding box center [181, 125] width 207 height 15
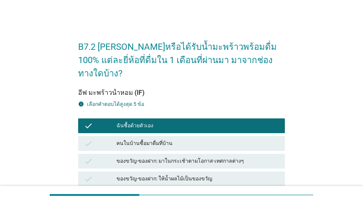
click at [199, 152] on div "check ของขวัญ-ของฝาก: มาในกระเช้าตามโอกาส-เทศกาลต่างๆ" at bounding box center [182, 161] width 210 height 18
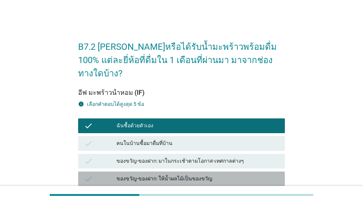
click at [199, 171] on div "check ของขวัญ-ของฝาก: ให้น้ำผลไม้เป็นของขวัญ" at bounding box center [181, 178] width 207 height 15
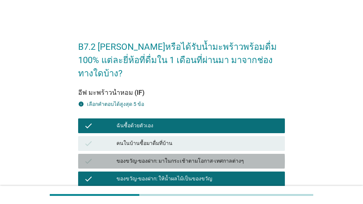
click at [199, 157] on div "ของขวัญ-ของฝาก: มาในกระเช้าตามโอกาส-เทศกาลต่างๆ" at bounding box center [197, 161] width 163 height 9
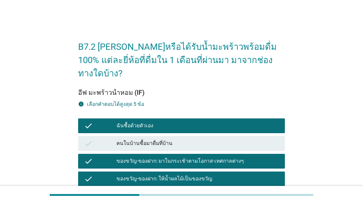
click at [199, 139] on div "คนในบ้านซื้อมาดื่มที่บ้าน" at bounding box center [197, 143] width 163 height 9
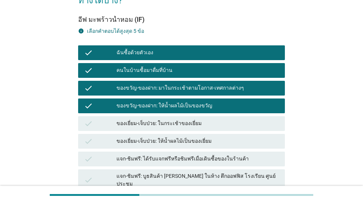
scroll to position [74, 0]
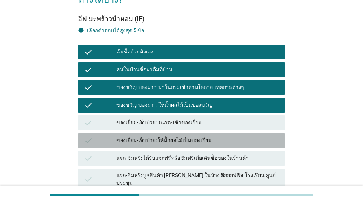
click at [208, 136] on div "ของเยี่ยม-เจ็บป่วย: ให้น้ำผลไม้เป็นของเยี่ยม" at bounding box center [197, 140] width 163 height 9
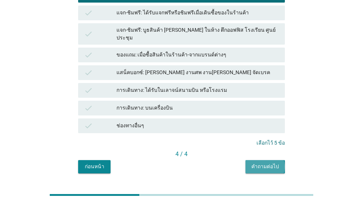
click at [259, 163] on div "คำถามต่อไป" at bounding box center [265, 167] width 28 height 8
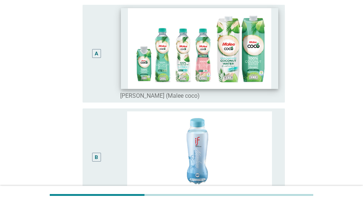
click at [195, 88] on img at bounding box center [199, 48] width 157 height 81
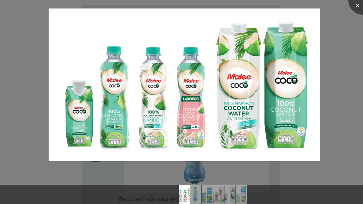
click at [221, 126] on img at bounding box center [184, 84] width 271 height 153
click at [356, 4] on div at bounding box center [362, -1] width 29 height 29
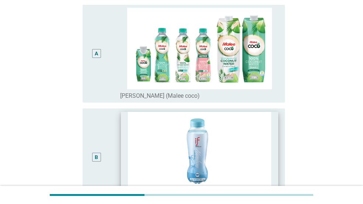
scroll to position [0, 0]
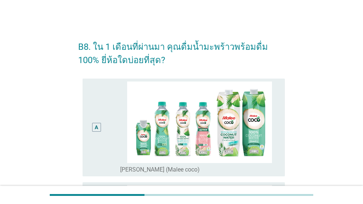
click at [108, 141] on div "A" at bounding box center [104, 127] width 32 height 92
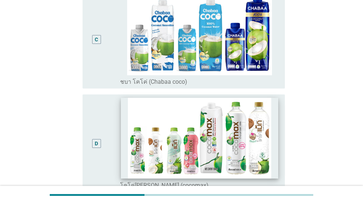
scroll to position [332, 0]
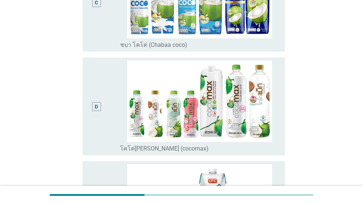
click at [116, 126] on div "D" at bounding box center [104, 106] width 32 height 92
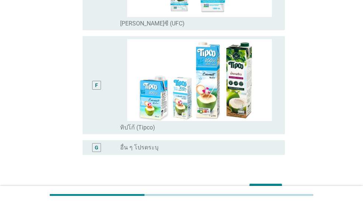
scroll to position [606, 0]
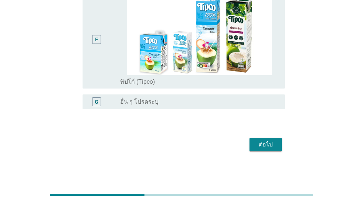
click at [268, 146] on div "ต่อไป" at bounding box center [265, 144] width 21 height 9
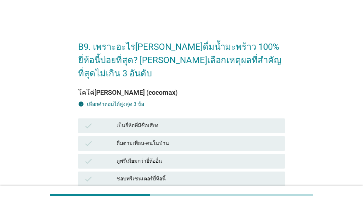
click at [190, 121] on div "เป็นยี่ห้อที่มีชื่อเสียง" at bounding box center [197, 125] width 163 height 9
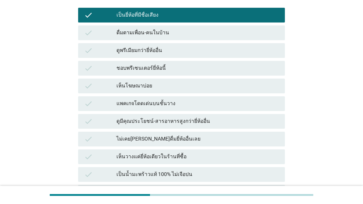
scroll to position [74, 0]
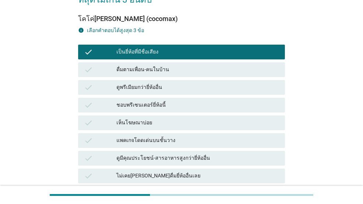
click at [189, 189] on div "เห็นวางแค่ยี่ห้อเดียวในร้านที่ซื้อ" at bounding box center [197, 193] width 163 height 9
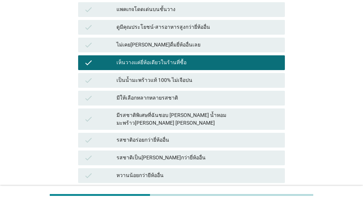
scroll to position [258, 0]
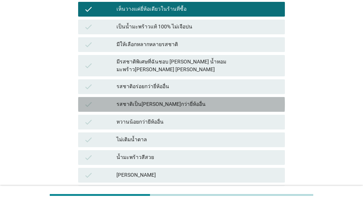
click at [188, 100] on div "รสชาติเป็น[PERSON_NAME]กว่ายี่ห้ออื่น" at bounding box center [197, 104] width 163 height 9
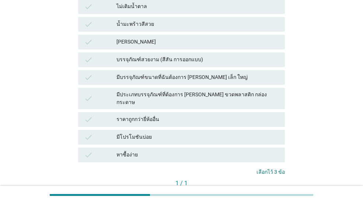
scroll to position [413, 0]
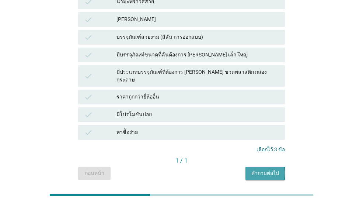
click at [254, 169] on div "คำถามต่อไป" at bounding box center [265, 173] width 28 height 8
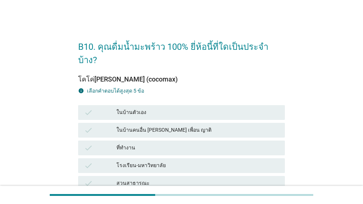
click at [184, 105] on div "check ในบ้านตัวเอง" at bounding box center [181, 112] width 207 height 15
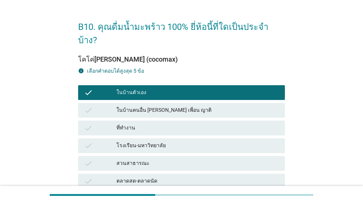
scroll to position [37, 0]
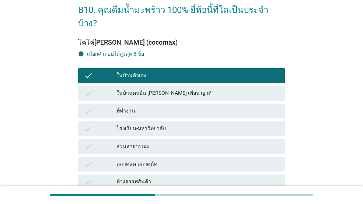
click at [194, 120] on div "check โรงเรียน-มหาวิทยาลัย" at bounding box center [182, 129] width 210 height 18
click at [159, 106] on div "ที่ทำงาน" at bounding box center [197, 110] width 163 height 9
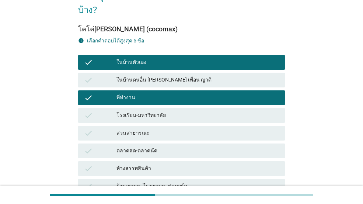
scroll to position [74, 0]
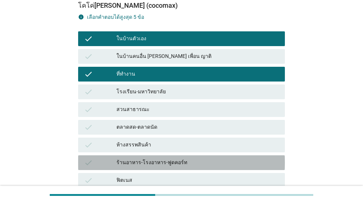
click at [151, 158] on div "ร้านอาหาร-โรงอาหาร-ฟูดคอร์ท" at bounding box center [197, 162] width 163 height 9
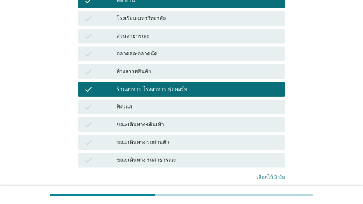
scroll to position [147, 0]
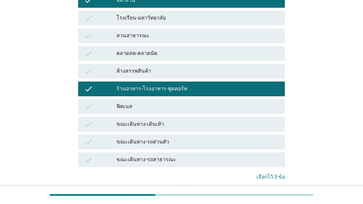
click at [255, 196] on div "คำถามต่อไป" at bounding box center [265, 200] width 28 height 8
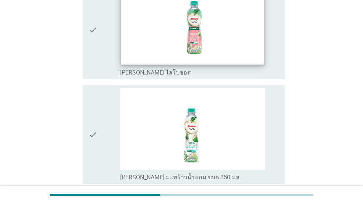
scroll to position [111, 0]
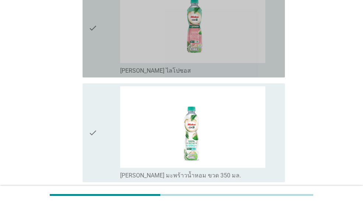
click at [97, 62] on icon "check" at bounding box center [92, 28] width 9 height 93
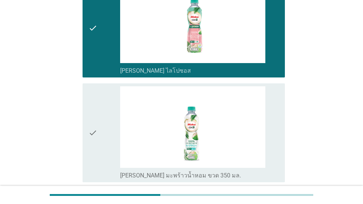
click at [105, 120] on div "check" at bounding box center [104, 132] width 32 height 93
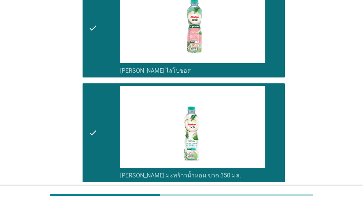
scroll to position [258, 0]
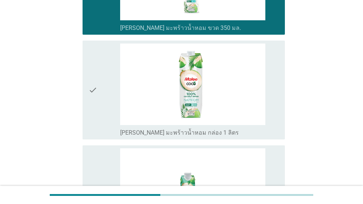
click at [111, 110] on div "check" at bounding box center [104, 89] width 32 height 93
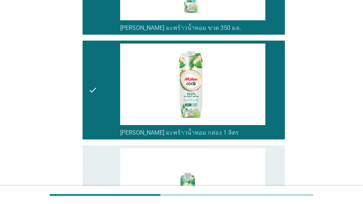
click at [109, 165] on div "check" at bounding box center [104, 194] width 32 height 93
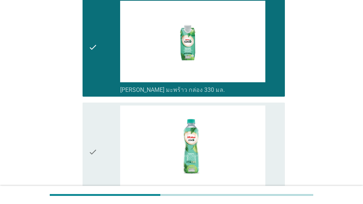
click at [111, 146] on div "check" at bounding box center [104, 151] width 32 height 93
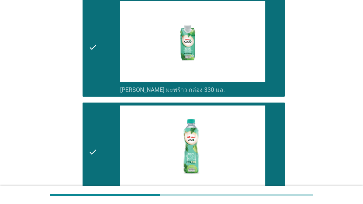
scroll to position [590, 0]
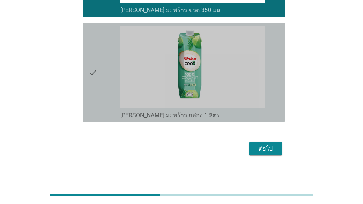
click at [112, 80] on div "check" at bounding box center [104, 72] width 32 height 93
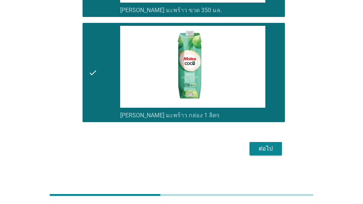
click at [261, 146] on div "ต่อไป" at bounding box center [265, 148] width 21 height 9
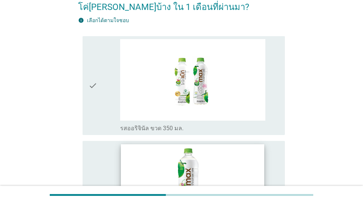
scroll to position [111, 0]
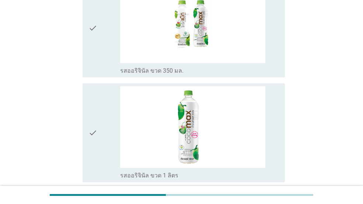
click at [101, 71] on div "check" at bounding box center [104, 28] width 32 height 93
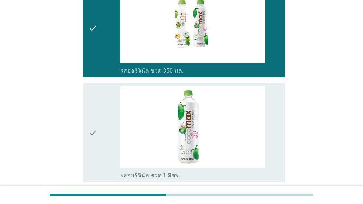
click at [101, 122] on div "check" at bounding box center [104, 132] width 32 height 93
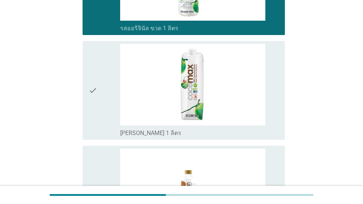
scroll to position [258, 0]
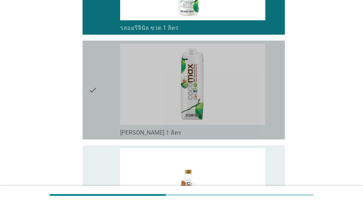
click at [105, 121] on div "check" at bounding box center [104, 89] width 32 height 93
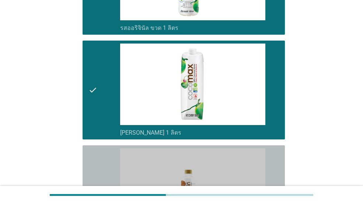
click at [108, 157] on div "check" at bounding box center [104, 194] width 32 height 93
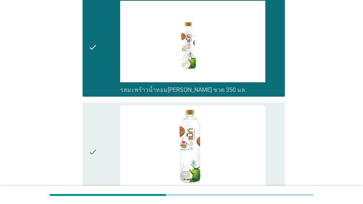
click at [107, 144] on div "check" at bounding box center [104, 151] width 32 height 93
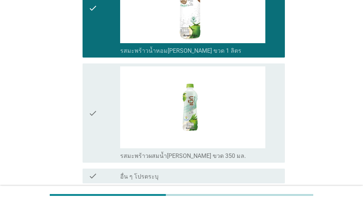
scroll to position [590, 0]
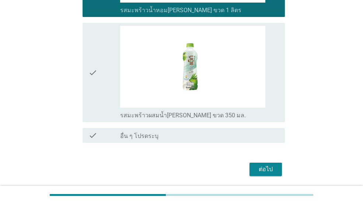
click at [102, 100] on div "check" at bounding box center [104, 72] width 32 height 93
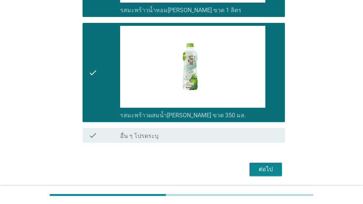
click at [252, 164] on button "ต่อไป" at bounding box center [265, 169] width 32 height 13
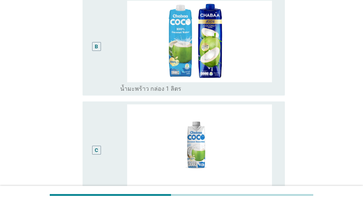
scroll to position [74, 0]
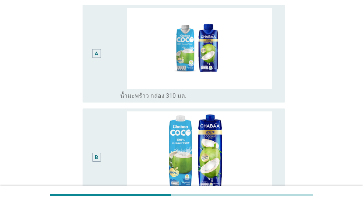
click at [99, 72] on div "A" at bounding box center [96, 54] width 16 height 92
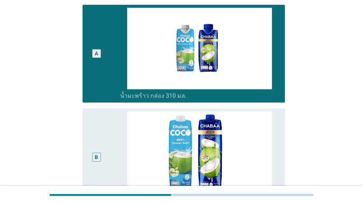
click at [94, 139] on div "B" at bounding box center [96, 157] width 16 height 92
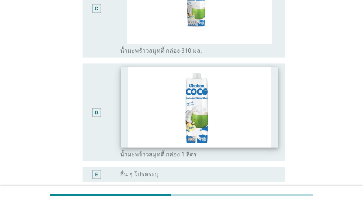
scroll to position [369, 0]
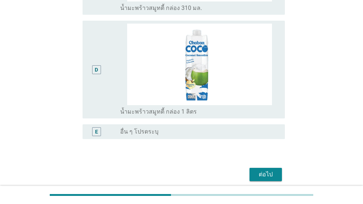
click at [272, 179] on div "ต่อไป" at bounding box center [265, 174] width 21 height 9
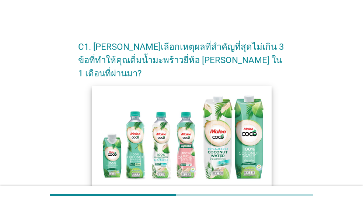
scroll to position [111, 0]
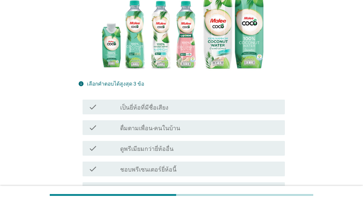
click at [148, 104] on label "เป็นยี่ห้อที่มีชื่อเสียง" at bounding box center [144, 107] width 48 height 7
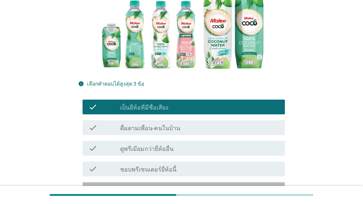
click at [152, 186] on label "เห็นโฆษณาบ่อย" at bounding box center [140, 189] width 41 height 7
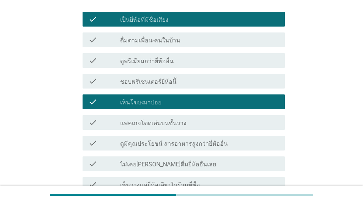
scroll to position [221, 0]
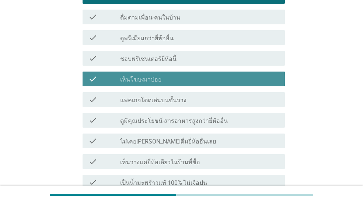
click at [168, 74] on div "check_box เห็นโฆษณาบ่อย" at bounding box center [199, 78] width 159 height 9
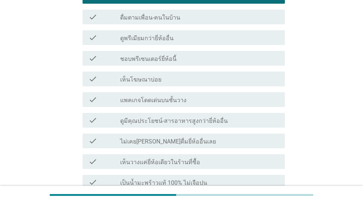
click at [153, 117] on label "ดูมีคุณประโยชน์-สารอาหารสูงกว่ายี่ห้ออื่น" at bounding box center [174, 120] width 108 height 7
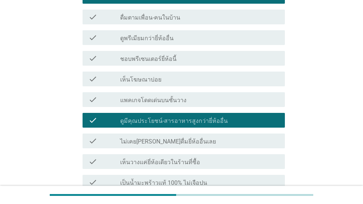
click at [146, 158] on label "เห็นวางแค่ยี่ห้อเดียวในร้านที่ซื้อ" at bounding box center [160, 161] width 80 height 7
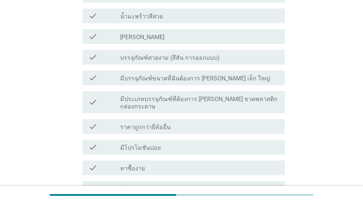
scroll to position [600, 0]
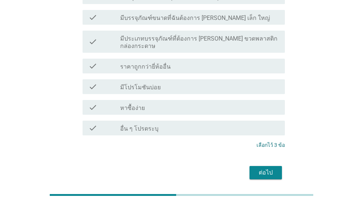
click at [264, 168] on div "ต่อไป" at bounding box center [265, 172] width 21 height 9
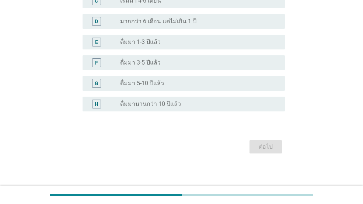
scroll to position [236, 0]
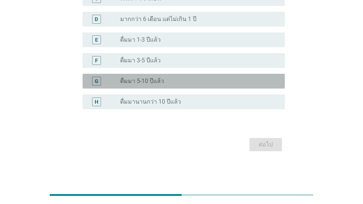
click at [152, 80] on label "ดื่มมา 5-10 ปีแล้ว" at bounding box center [142, 80] width 44 height 7
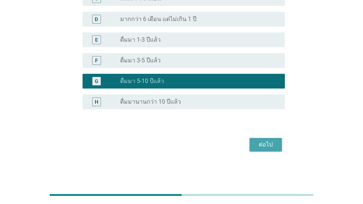
click at [261, 141] on div "ต่อไป" at bounding box center [265, 144] width 21 height 9
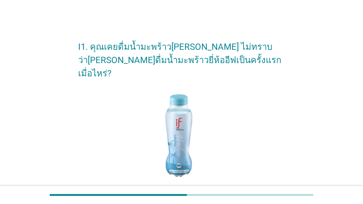
scroll to position [147, 0]
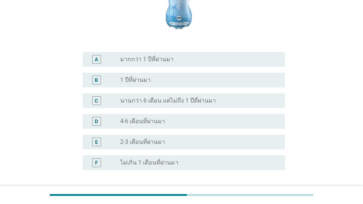
click at [154, 56] on label "มากกว่า 1 ปีที่ผ่านมา" at bounding box center [146, 59] width 53 height 7
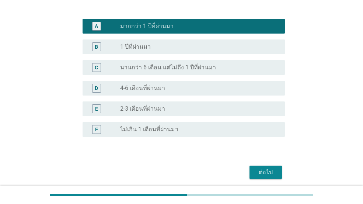
scroll to position [195, 0]
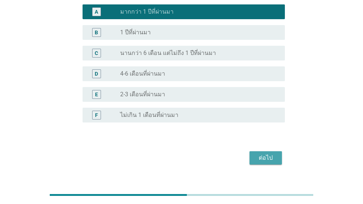
click at [251, 151] on button "ต่อไป" at bounding box center [265, 157] width 32 height 13
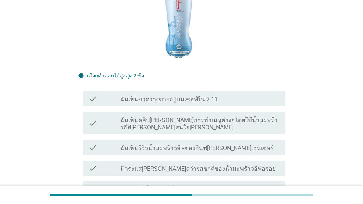
scroll to position [147, 0]
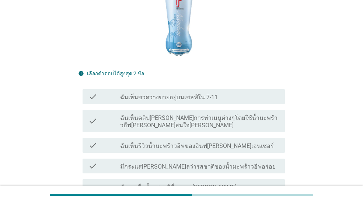
click at [179, 94] on label "ฉันเห็นขวดวางขายอยู่บนเชลฟ์ใน 7-11" at bounding box center [169, 97] width 98 height 7
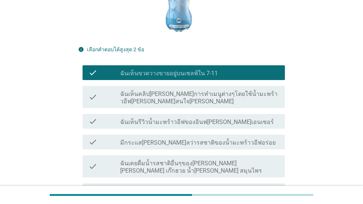
scroll to position [184, 0]
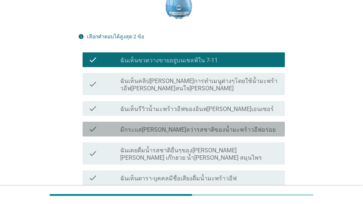
click at [178, 126] on label "มีกระแส[PERSON_NAME]ลว่ารสชาติของน้ำมะพร้าวอีฟอร่อย" at bounding box center [198, 129] width 156 height 7
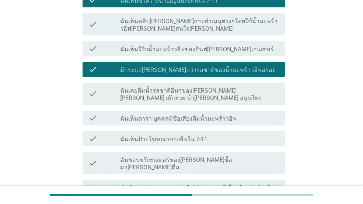
scroll to position [258, 0]
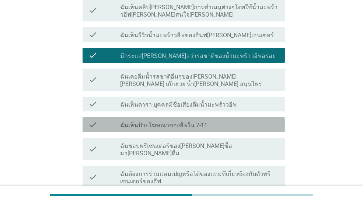
click at [178, 117] on div "check check_box_outline_blank ฉันเห็นป้ายโฆษณาของอีฟใน 7-11" at bounding box center [184, 124] width 202 height 15
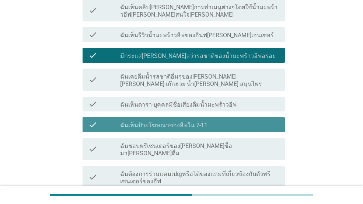
click at [191, 122] on label "ฉันเห็นป้ายโฆษณาของอีฟใน 7-11" at bounding box center [163, 125] width 87 height 7
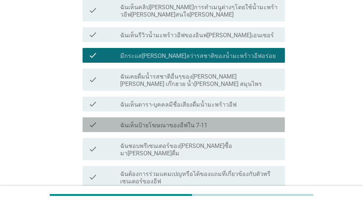
click at [191, 122] on label "ฉันเห็นป้ายโฆษณาของอีฟใน 7-11" at bounding box center [163, 125] width 87 height 7
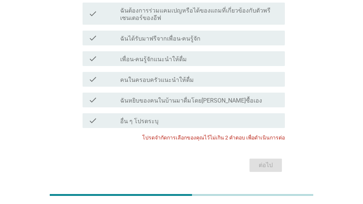
scroll to position [237, 0]
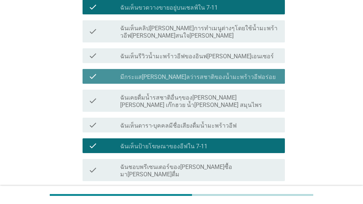
click at [174, 73] on label "มีกระแส[PERSON_NAME]ลว่ารสชาติของน้ำมะพร้าวอีฟอร่อย" at bounding box center [198, 76] width 156 height 7
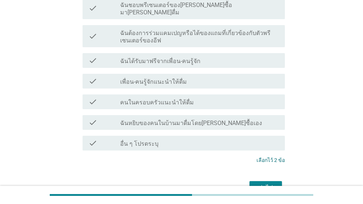
scroll to position [421, 0]
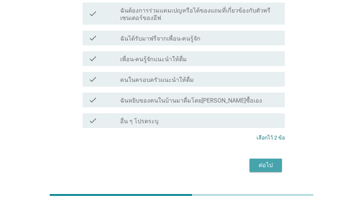
click at [254, 158] on button "ต่อไป" at bounding box center [265, 164] width 32 height 13
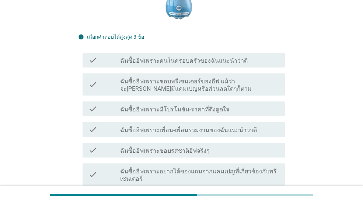
scroll to position [184, 0]
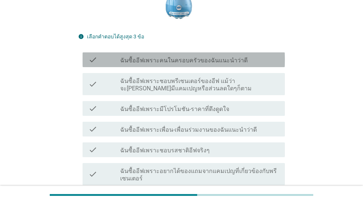
click at [184, 52] on div "check check_box_outline_blank ฉันซื้ออีฟเพราะคนในครอบครัวของฉันแนะนำว่าดี" at bounding box center [184, 59] width 202 height 15
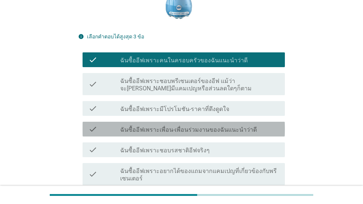
click at [173, 126] on label "ฉันซื้ออีฟเพราะเพื่อน-เพื่อนร่วมงานของฉันแนะนำว่าดี" at bounding box center [188, 129] width 137 height 7
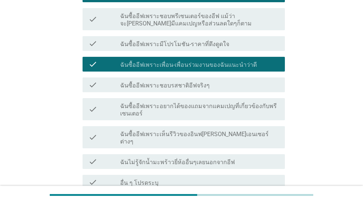
scroll to position [200, 0]
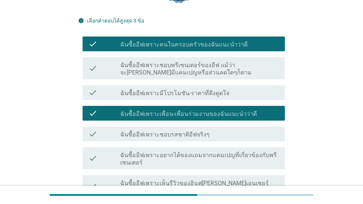
click at [178, 90] on label "ฉันซื้ออีฟเพราะมีโปรโมชัน-ราคาที่ดึงดูดใจ" at bounding box center [174, 93] width 109 height 7
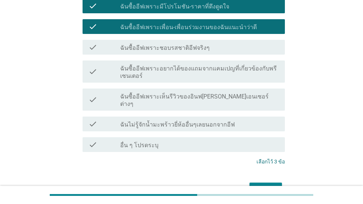
scroll to position [311, 0]
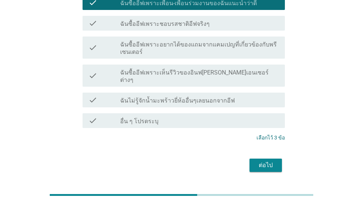
click at [274, 161] on div "ต่อไป" at bounding box center [265, 165] width 21 height 9
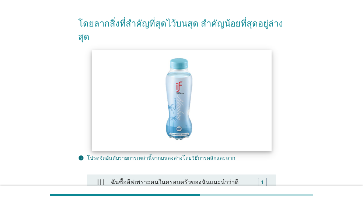
scroll to position [184, 0]
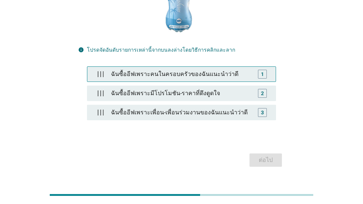
click at [184, 67] on div "ฉันซื้ออีฟเพราะคนในครอบครัวของฉันแนะนำว่าดี" at bounding box center [181, 74] width 147 height 15
click at [264, 70] on div "1" at bounding box center [262, 74] width 9 height 9
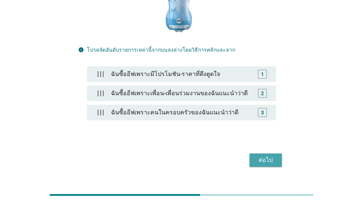
click at [261, 156] on div "ต่อไป" at bounding box center [265, 160] width 21 height 9
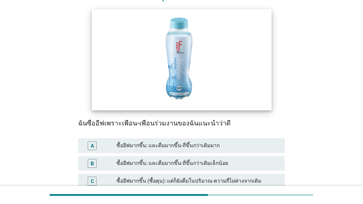
scroll to position [147, 0]
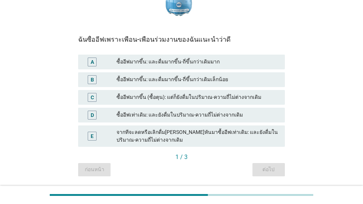
click at [152, 63] on div "ซื้ออีฟมากขึ้น: และดื่มมากขึ้น-ถี่ขึ้นกว่าเดิมมาก" at bounding box center [197, 61] width 163 height 9
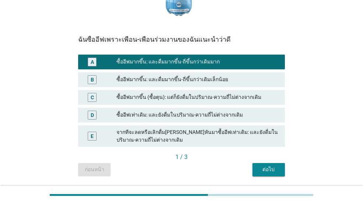
click at [150, 78] on div "ซื้ออีฟมากขึ้น: และดื่มมากขึ้น-ถี่ขึ้นกว่าเดิมเล็กน้อย" at bounding box center [197, 79] width 163 height 9
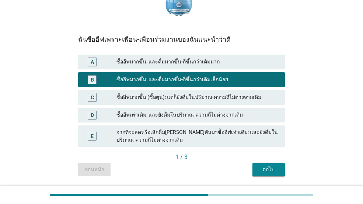
click at [266, 171] on div "ต่อไป" at bounding box center [268, 169] width 21 height 8
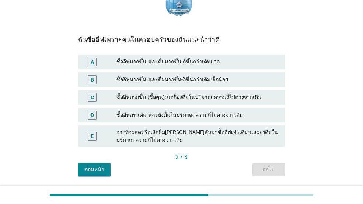
click at [169, 78] on div "ซื้ออีฟมากขึ้น: และดื่มมากขึ้น-ถี่ขึ้นกว่าเดิมเล็กน้อย" at bounding box center [197, 79] width 163 height 9
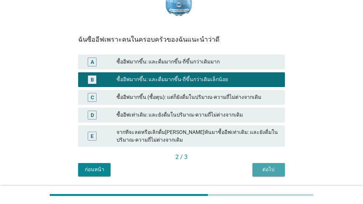
click at [271, 171] on div "ต่อไป" at bounding box center [268, 169] width 21 height 8
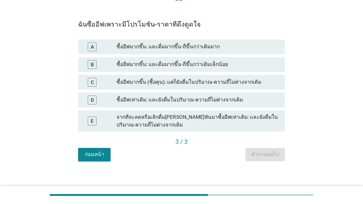
scroll to position [170, 0]
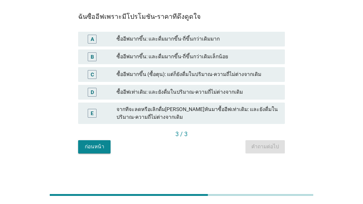
click at [171, 56] on div "ซื้ออีฟมากขึ้น: และดื่มมากขึ้น-ถี่ขึ้นกว่าเดิมเล็กน้อย" at bounding box center [197, 56] width 163 height 9
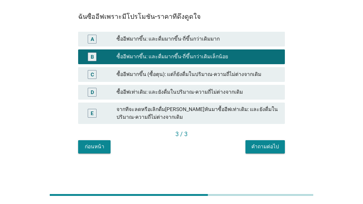
click at [258, 150] on div "คำถามต่อไป" at bounding box center [265, 147] width 28 height 8
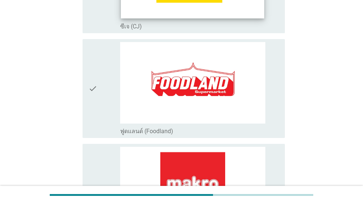
scroll to position [590, 0]
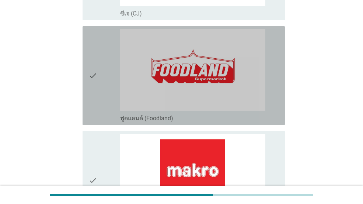
click at [95, 72] on icon "check" at bounding box center [92, 75] width 9 height 93
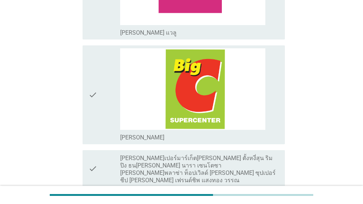
scroll to position [1106, 0]
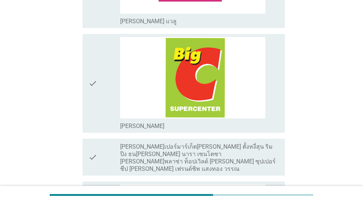
click at [104, 85] on div "check" at bounding box center [104, 83] width 32 height 93
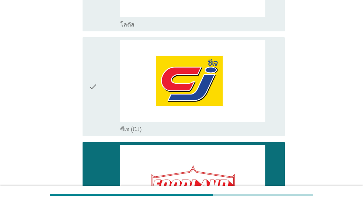
scroll to position [369, 0]
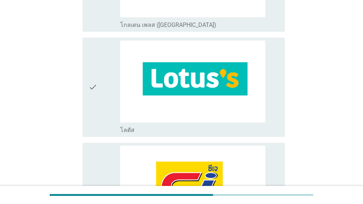
click at [106, 85] on div "check" at bounding box center [104, 87] width 32 height 93
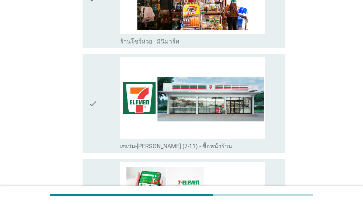
scroll to position [1400, 0]
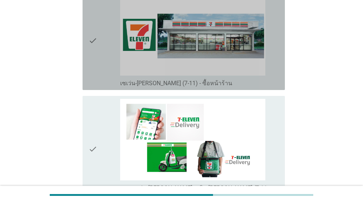
click at [102, 65] on div "check" at bounding box center [104, 40] width 32 height 93
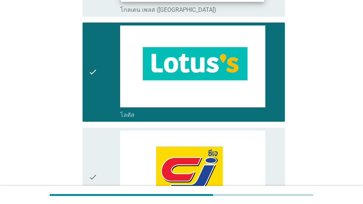
scroll to position [243, 0]
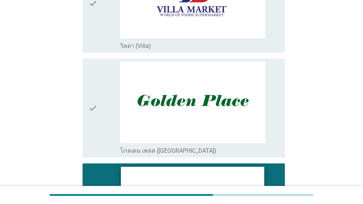
click at [210, 170] on img at bounding box center [192, 207] width 143 height 81
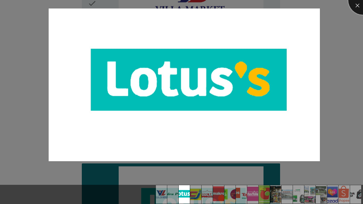
click at [357, 5] on div at bounding box center [362, -1] width 29 height 29
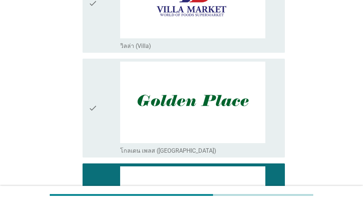
scroll to position [353, 0]
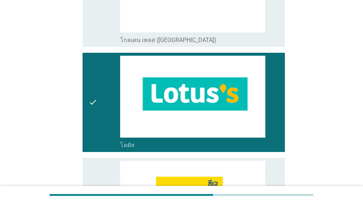
click at [101, 123] on div "check" at bounding box center [104, 102] width 32 height 93
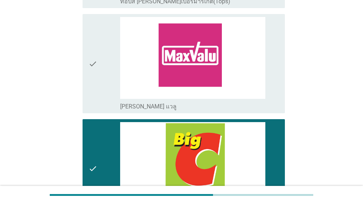
scroll to position [1017, 0]
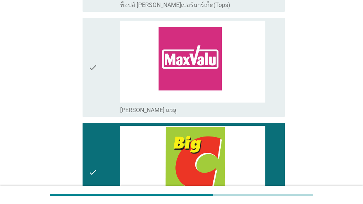
click at [90, 135] on icon "check" at bounding box center [92, 172] width 9 height 93
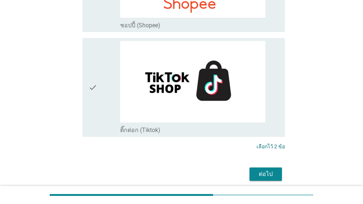
scroll to position [2012, 0]
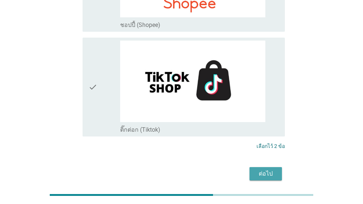
click at [259, 169] on div "ต่อไป" at bounding box center [265, 173] width 21 height 9
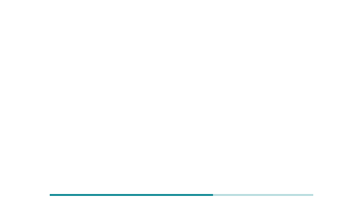
scroll to position [0, 0]
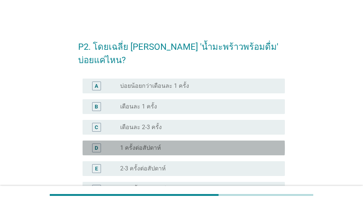
click at [155, 144] on label "1 ครั้งต่อสัปดาห์" at bounding box center [140, 147] width 41 height 7
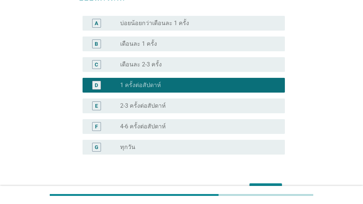
scroll to position [95, 0]
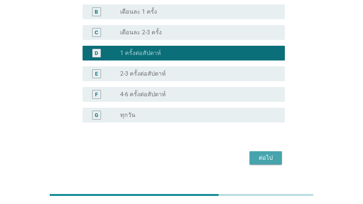
click at [265, 153] on div "ต่อไป" at bounding box center [265, 157] width 21 height 9
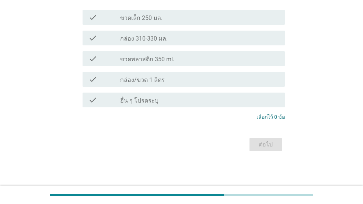
scroll to position [0, 0]
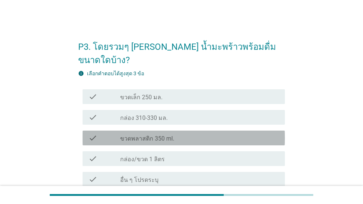
click at [149, 135] on label "ขวดพลาสติก 350 ml." at bounding box center [147, 138] width 54 height 7
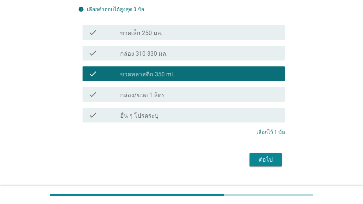
scroll to position [66, 0]
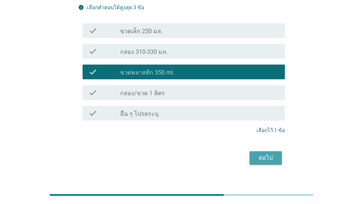
click at [256, 153] on div "ต่อไป" at bounding box center [265, 157] width 21 height 9
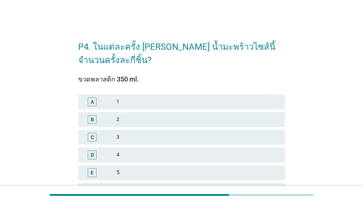
click at [186, 101] on div "1" at bounding box center [197, 101] width 163 height 9
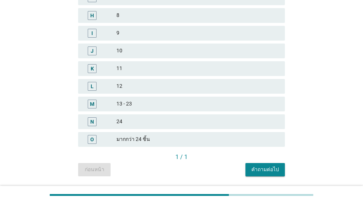
scroll to position [233, 0]
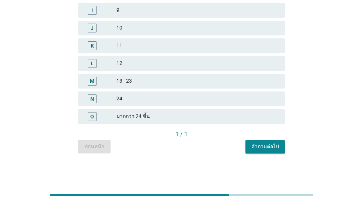
click at [269, 143] on div "คำถามต่อไป" at bounding box center [265, 147] width 28 height 8
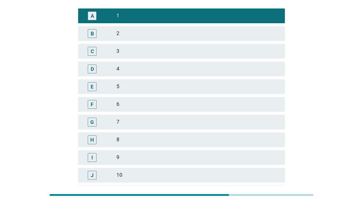
scroll to position [0, 0]
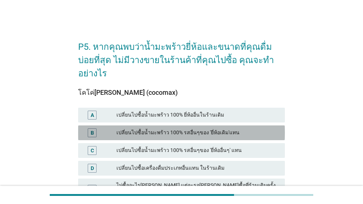
click at [150, 128] on div "เปลี่ยนไปซื้อน้ำมะพร้าว 100% รสอื่นๆของ 'ยี่ห้อเดิม'แทน" at bounding box center [197, 132] width 163 height 9
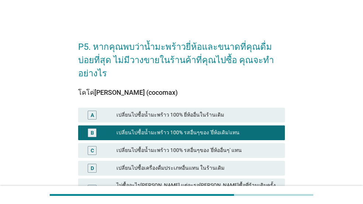
click at [157, 146] on div "เปลี่ยนไปซื้อน้ำมะพร้าว 100% รสอื่นๆของ 'ยี่ห้ออื่นๆ' แทน" at bounding box center [197, 150] width 163 height 9
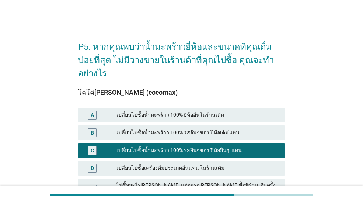
click at [163, 111] on div "เปลี่ยนไปซื้อน้ำมะพร้าว 100% ยี่ห้ออื่นในร้านเดิม" at bounding box center [197, 115] width 163 height 9
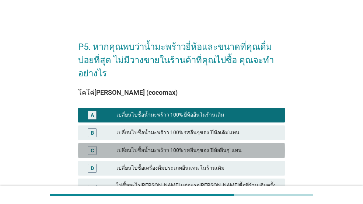
click at [184, 146] on div "เปลี่ยนไปซื้อน้ำมะพร้าว 100% รสอื่นๆของ 'ยี่ห้ออื่นๆ' แทน" at bounding box center [197, 150] width 163 height 9
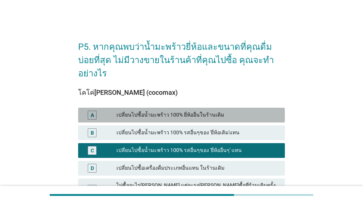
click at [237, 111] on div "เปลี่ยนไปซื้อน้ำมะพร้าว 100% ยี่ห้ออื่นในร้านเดิม" at bounding box center [197, 115] width 163 height 9
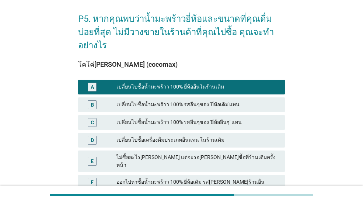
scroll to position [74, 0]
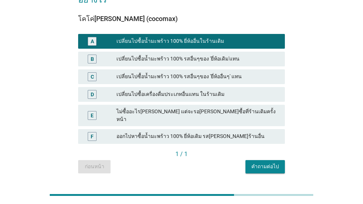
click at [261, 163] on div "คำถามต่อไป" at bounding box center [265, 167] width 28 height 8
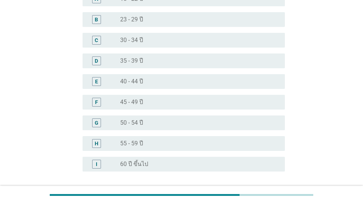
click at [143, 142] on label "55 - 59 ปี" at bounding box center [131, 143] width 23 height 7
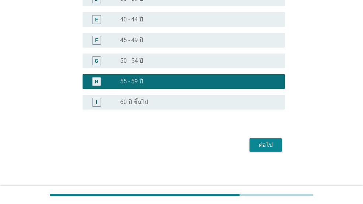
scroll to position [136, 0]
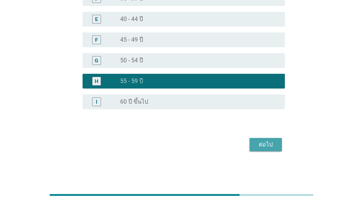
click at [261, 142] on div "ต่อไป" at bounding box center [265, 144] width 21 height 9
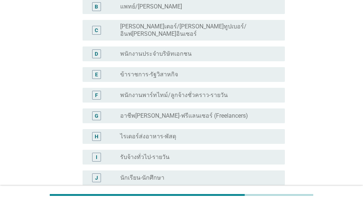
scroll to position [74, 0]
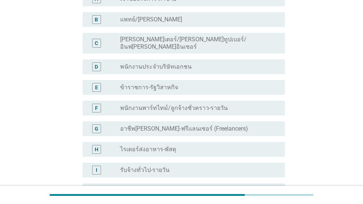
click at [195, 63] on div "radio_button_unchecked พนักงานประจำบริษัทเอกชน" at bounding box center [196, 66] width 153 height 7
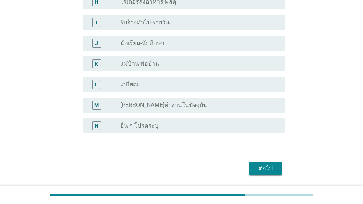
scroll to position [239, 0]
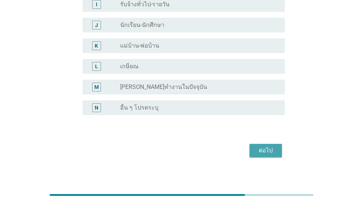
click at [256, 146] on div "ต่อไป" at bounding box center [265, 150] width 21 height 9
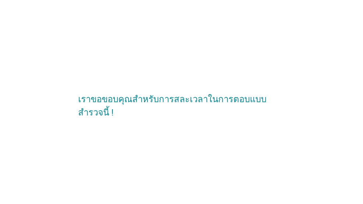
scroll to position [0, 0]
